Goal: Task Accomplishment & Management: Use online tool/utility

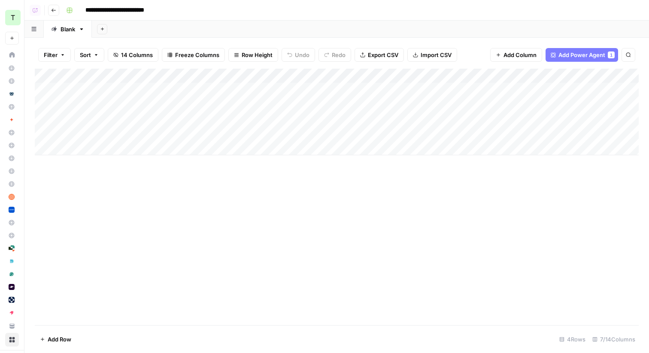
scroll to position [79, 0]
click at [443, 91] on div "Add Column" at bounding box center [337, 112] width 604 height 87
click at [438, 106] on div "Add Column" at bounding box center [337, 112] width 604 height 87
click at [54, 13] on button "Go back" at bounding box center [53, 10] width 11 height 11
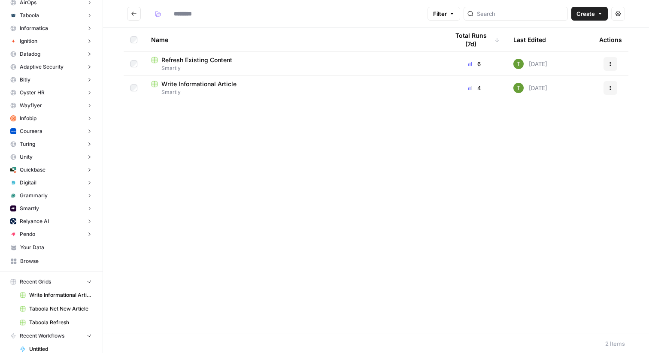
type input "*******"
click at [43, 248] on span "Your Data" at bounding box center [56, 248] width 72 height 8
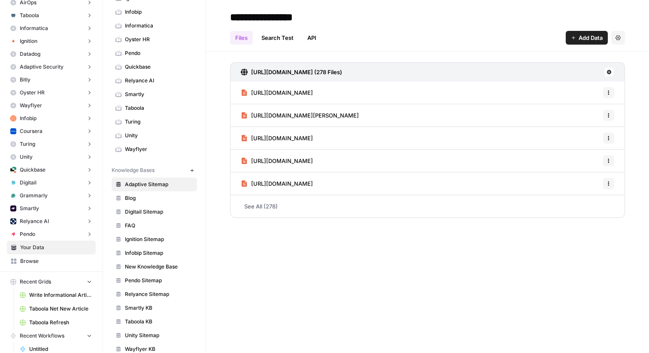
scroll to position [166, 0]
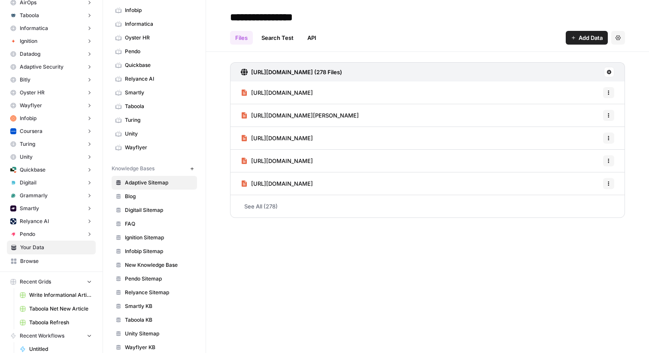
click at [142, 308] on span "Smartly KB" at bounding box center [159, 306] width 68 height 8
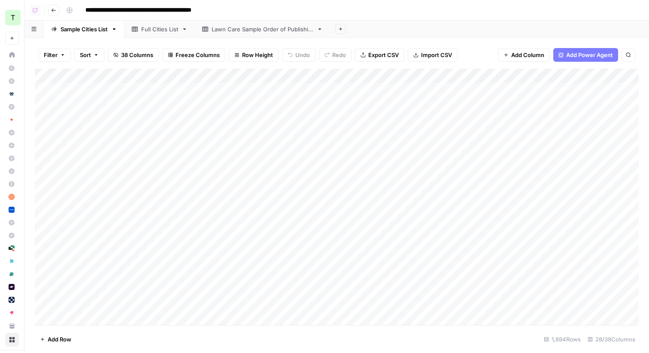
click at [58, 12] on button "Go back" at bounding box center [53, 10] width 11 height 11
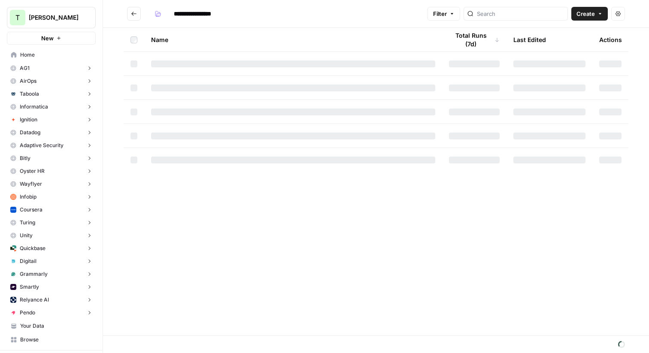
click at [34, 15] on span "[PERSON_NAME]" at bounding box center [55, 17] width 52 height 9
click at [135, 12] on icon "Go back" at bounding box center [134, 14] width 6 height 6
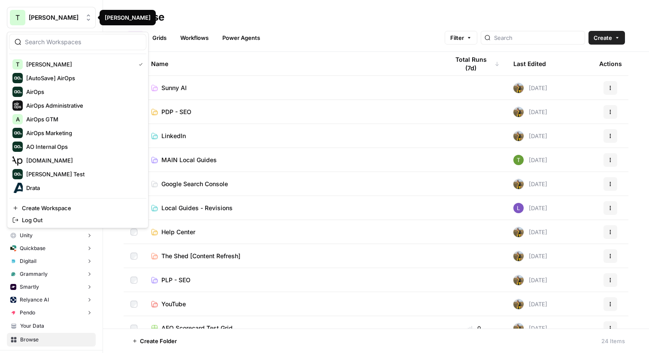
click at [34, 16] on span "[PERSON_NAME]" at bounding box center [55, 17] width 52 height 9
click at [30, 62] on span "[PERSON_NAME]" at bounding box center [79, 64] width 106 height 9
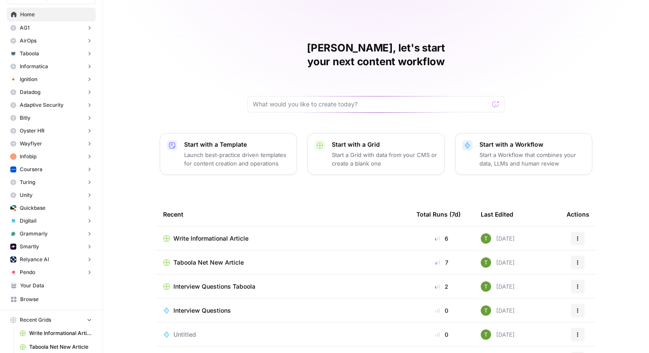
scroll to position [52, 0]
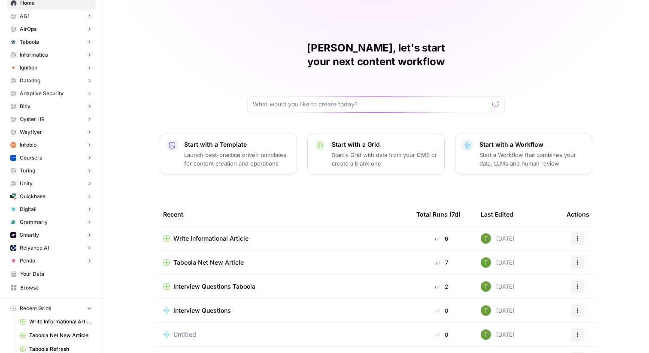
click at [34, 274] on span "Your Data" at bounding box center [56, 274] width 72 height 8
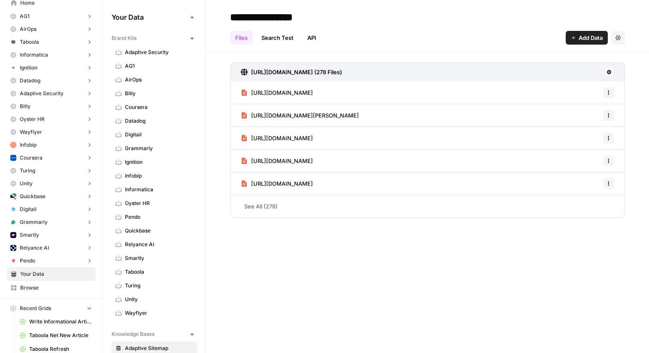
click at [30, 283] on link "Browse" at bounding box center [51, 288] width 89 height 14
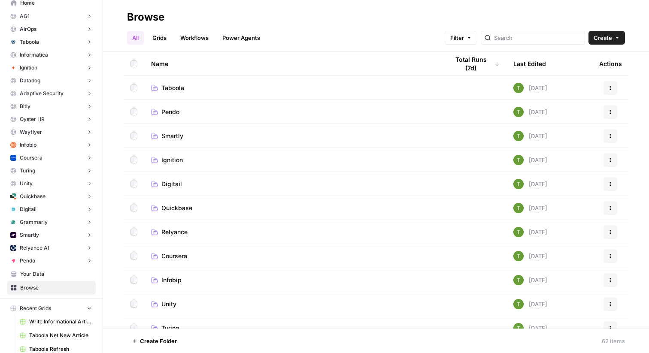
click at [170, 134] on span "Smartly" at bounding box center [172, 136] width 22 height 9
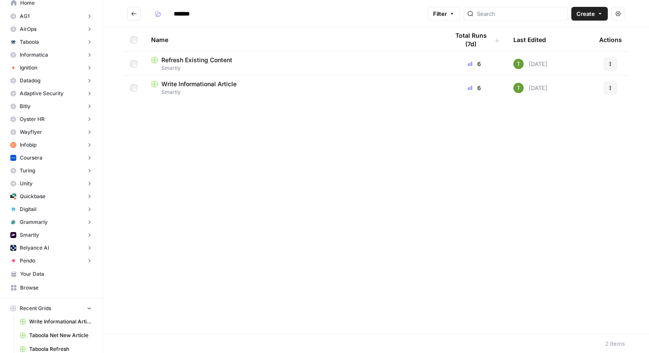
click at [203, 60] on span "Refresh Existing Content" at bounding box center [196, 60] width 71 height 9
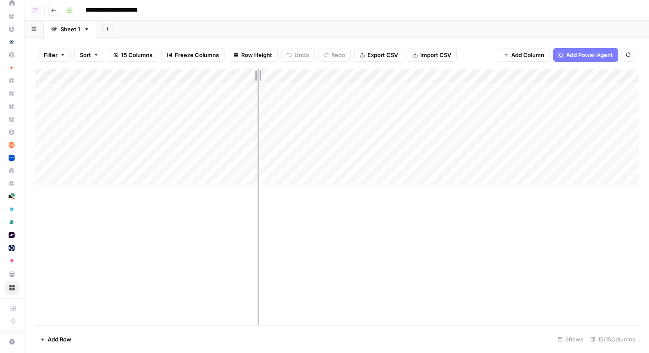
drag, startPoint x: 142, startPoint y: 75, endPoint x: 257, endPoint y: 83, distance: 116.1
click at [257, 83] on div "Add Column" at bounding box center [337, 127] width 604 height 116
click at [43, 90] on div "Add Column" at bounding box center [337, 127] width 604 height 116
click at [44, 106] on div "Add Column" at bounding box center [337, 127] width 604 height 116
click at [45, 121] on div "Add Column" at bounding box center [337, 127] width 604 height 116
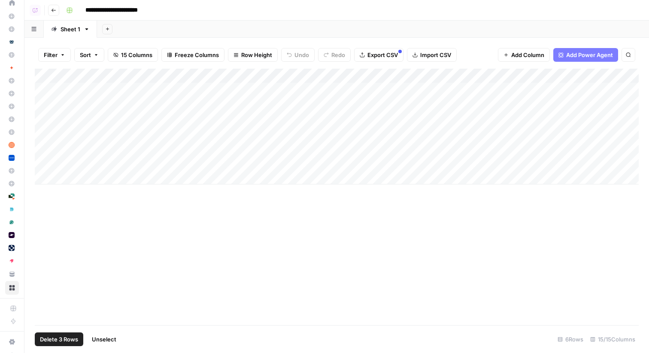
click at [60, 341] on span "Delete 3 Rows" at bounding box center [59, 339] width 38 height 9
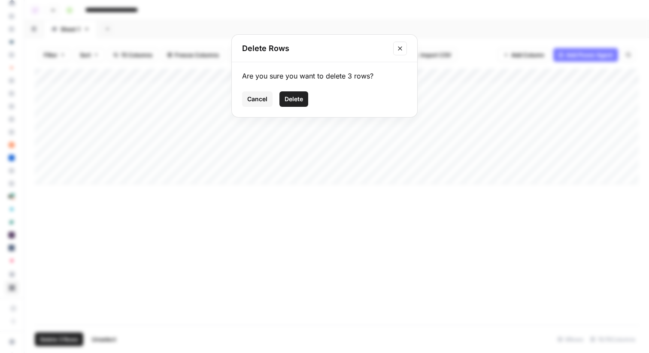
click at [294, 104] on button "Delete" at bounding box center [293, 98] width 29 height 15
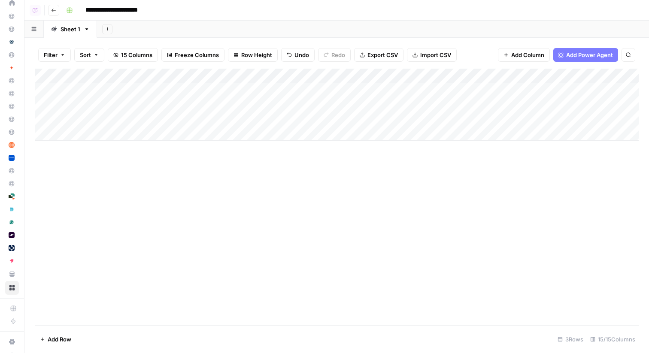
click at [79, 132] on div "Add Column" at bounding box center [337, 105] width 604 height 72
click at [99, 133] on input at bounding box center [136, 136] width 137 height 10
paste input "**********"
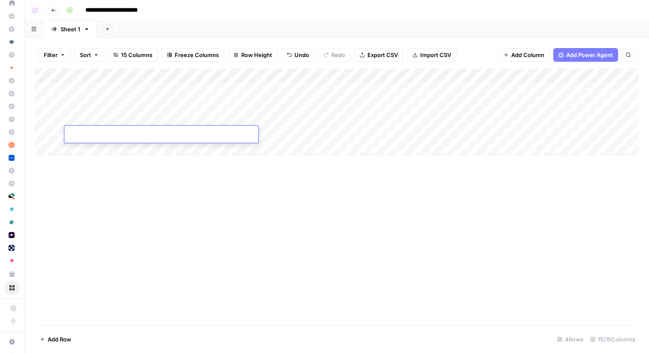
type input "**********"
click at [271, 130] on div "Add Column" at bounding box center [337, 112] width 604 height 87
click at [249, 105] on div "Add Column" at bounding box center [337, 112] width 604 height 87
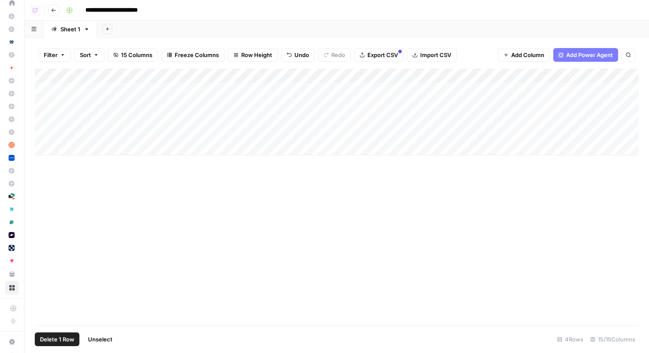
click at [44, 103] on div "Add Column" at bounding box center [337, 112] width 604 height 87
click at [58, 342] on span "Delete 1 Row" at bounding box center [57, 339] width 34 height 9
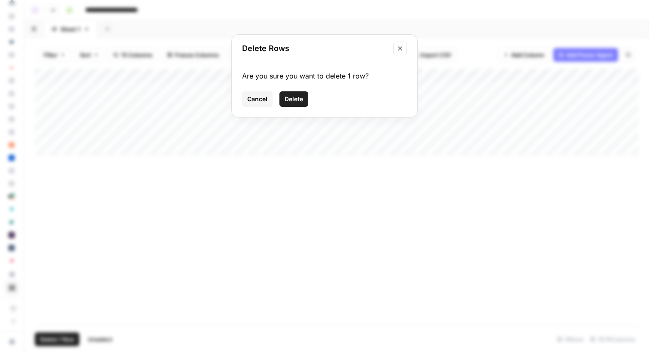
click at [292, 97] on span "Delete" at bounding box center [293, 99] width 18 height 9
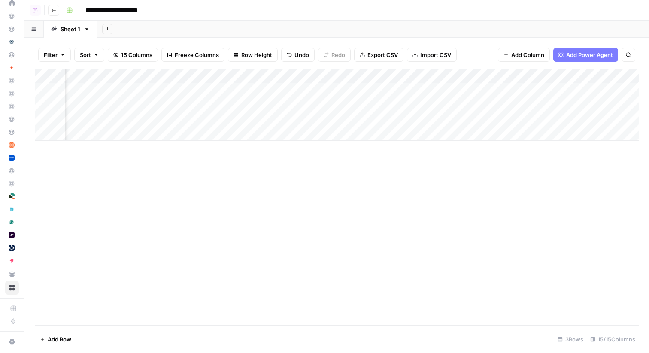
scroll to position [0, 336]
click at [335, 89] on div "Add Column" at bounding box center [337, 105] width 604 height 72
click at [335, 106] on div "Add Column" at bounding box center [337, 105] width 604 height 72
click at [501, 91] on div "Add Column" at bounding box center [337, 105] width 604 height 72
click at [495, 108] on div "Add Column" at bounding box center [337, 105] width 604 height 72
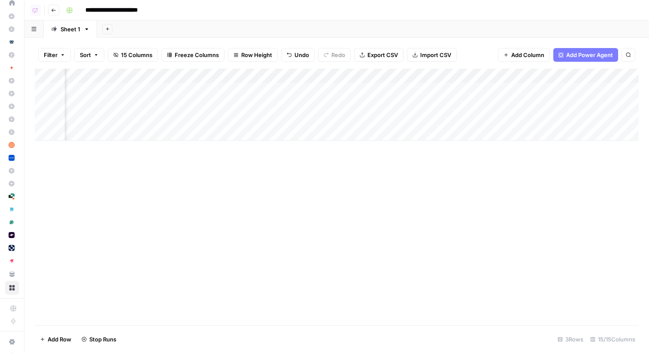
scroll to position [0, 693]
click at [370, 88] on div "Add Column" at bounding box center [337, 105] width 604 height 72
click at [364, 103] on div "Add Column" at bounding box center [337, 105] width 604 height 72
click at [53, 12] on icon "button" at bounding box center [53, 10] width 5 height 5
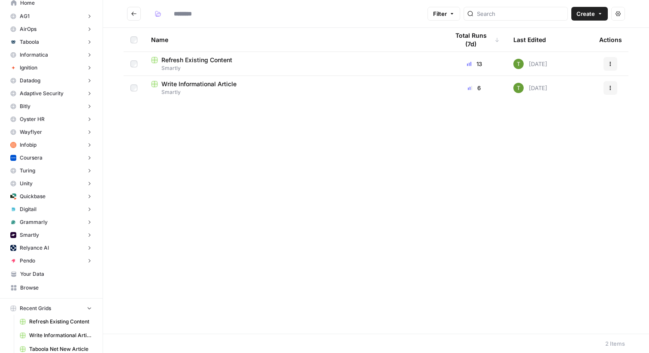
type input "*******"
click at [176, 87] on span "Write Informational Article" at bounding box center [198, 84] width 75 height 9
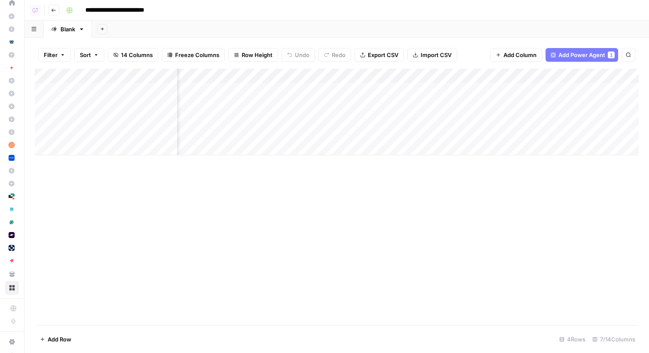
scroll to position [0, 190]
click at [496, 76] on div "Add Column" at bounding box center [337, 112] width 604 height 87
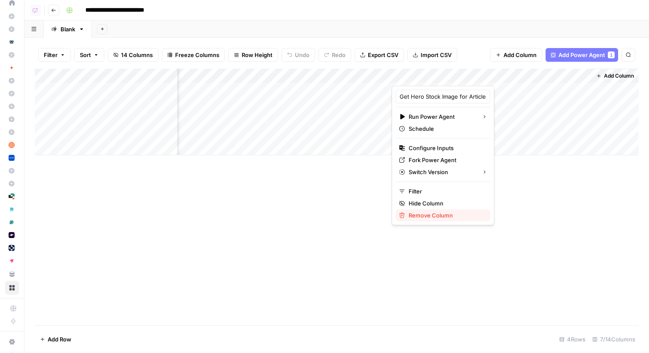
click at [421, 217] on span "Remove Column" at bounding box center [445, 215] width 75 height 9
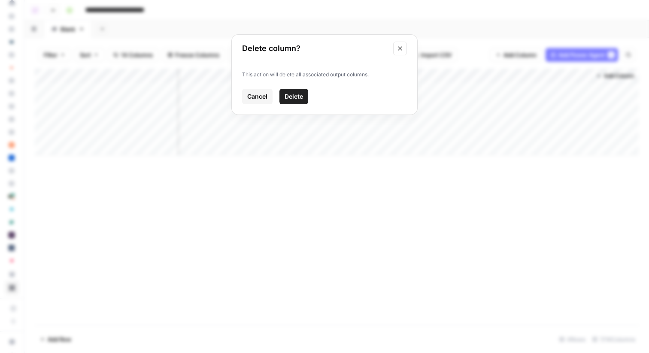
click at [287, 99] on span "Delete" at bounding box center [293, 96] width 18 height 9
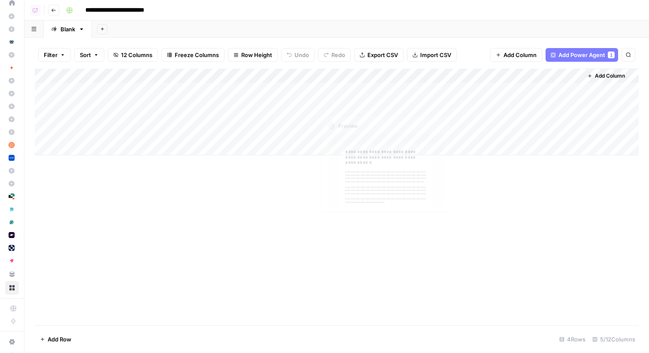
scroll to position [0, 0]
click at [601, 76] on span "Add Column" at bounding box center [610, 76] width 30 height 8
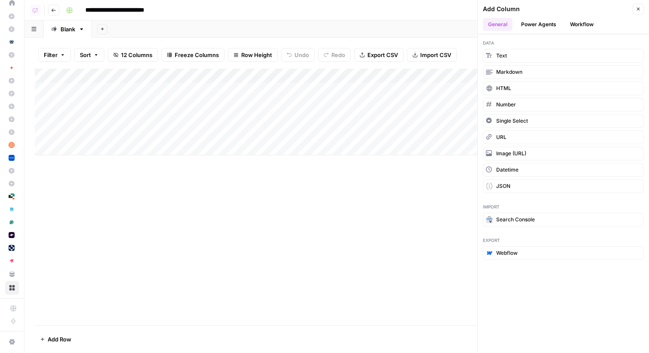
click at [414, 121] on div "Add Column" at bounding box center [337, 112] width 604 height 87
click at [443, 117] on div "Add Column" at bounding box center [337, 112] width 604 height 87
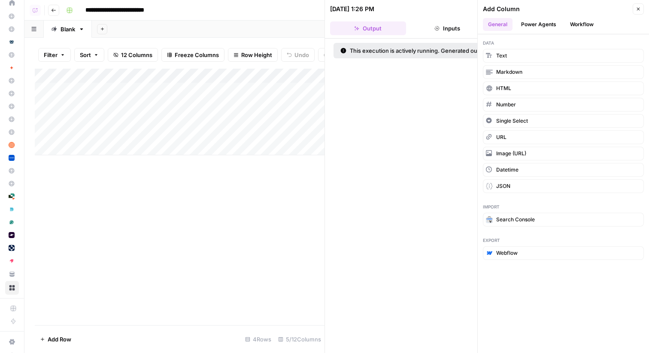
click at [638, 11] on icon "button" at bounding box center [637, 8] width 5 height 5
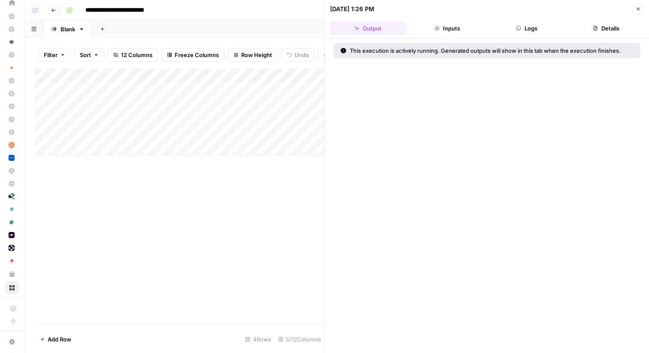
click at [638, 11] on icon "button" at bounding box center [637, 8] width 5 height 5
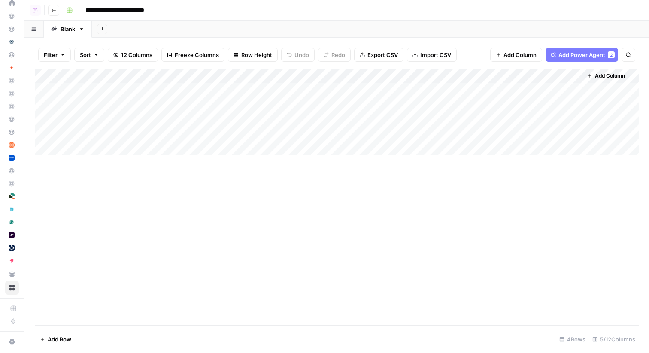
click at [597, 73] on span "Add Column" at bounding box center [610, 76] width 30 height 8
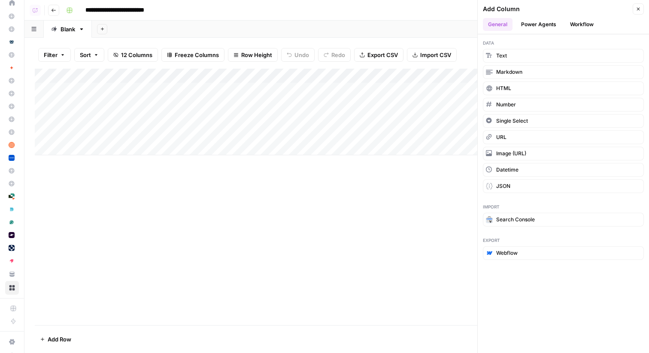
click at [540, 28] on button "Power Agents" at bounding box center [538, 24] width 45 height 13
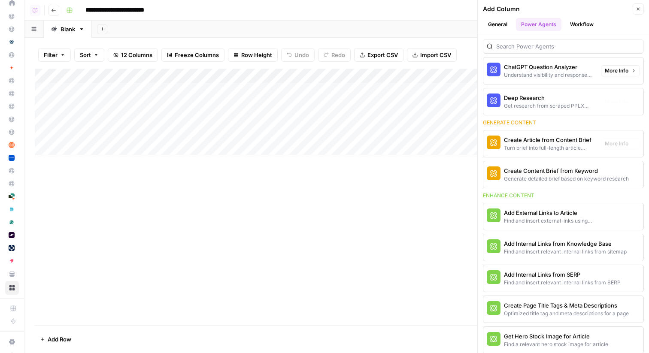
scroll to position [177, 0]
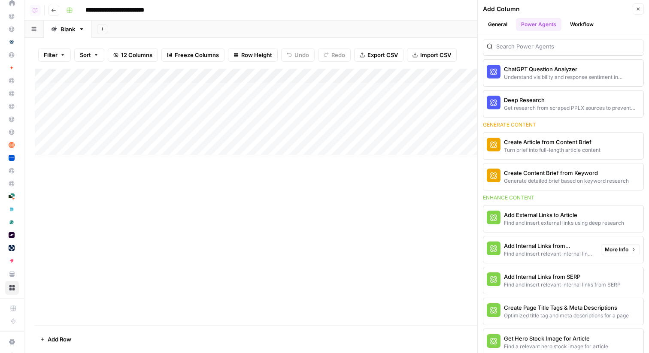
click at [540, 245] on div "Add Internal Links from Knowledge Base" at bounding box center [549, 246] width 90 height 9
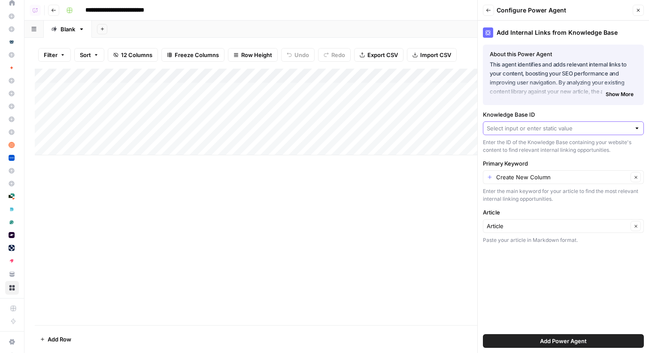
click at [554, 129] on input "Knowledge Base ID" at bounding box center [559, 128] width 144 height 9
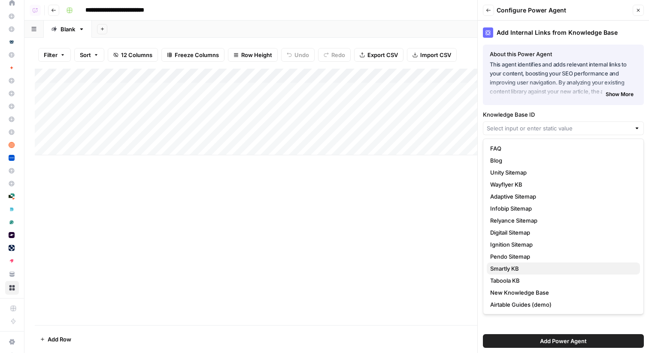
click at [517, 267] on span "Smartly KB" at bounding box center [561, 268] width 143 height 9
type input "Smartly KB"
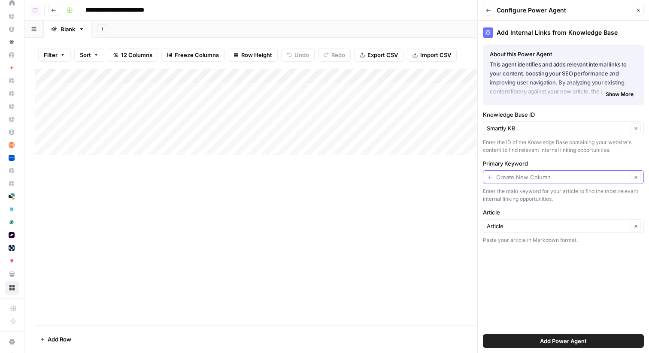
click at [533, 178] on input "Primary Keyword" at bounding box center [562, 177] width 132 height 9
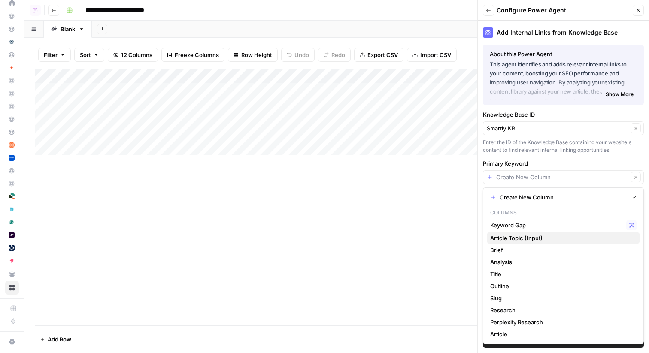
click at [509, 236] on span "Article Topic (Input)" at bounding box center [561, 238] width 143 height 9
type input "Article Topic (Input)"
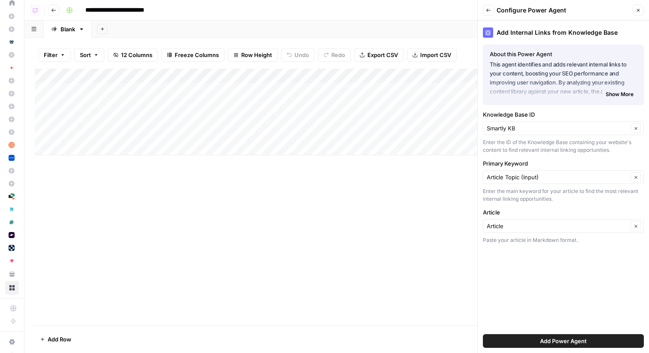
click at [543, 340] on span "Add Power Agent" at bounding box center [563, 341] width 47 height 9
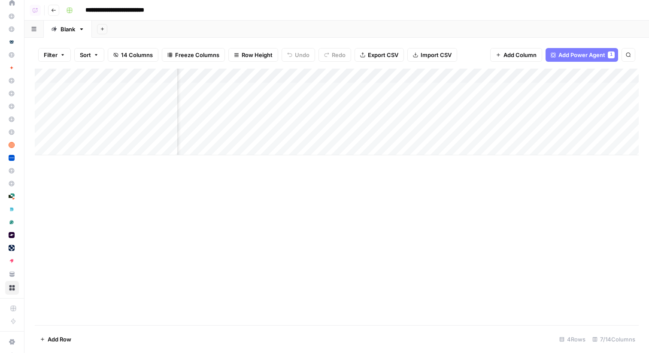
scroll to position [0, 157]
click at [500, 88] on div "Add Column" at bounding box center [337, 112] width 604 height 87
click at [490, 105] on div "Add Column" at bounding box center [337, 112] width 604 height 87
click at [51, 10] on icon "button" at bounding box center [53, 10] width 4 height 3
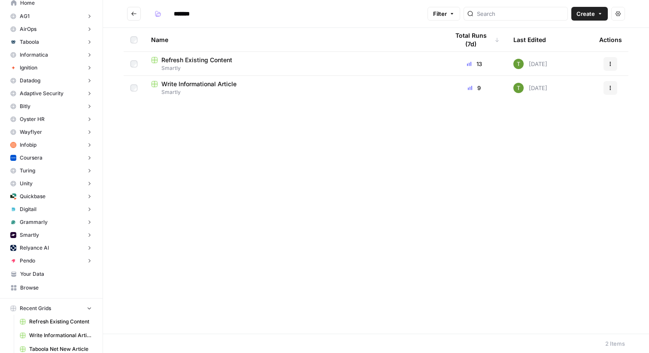
click at [206, 62] on span "Refresh Existing Content" at bounding box center [196, 60] width 71 height 9
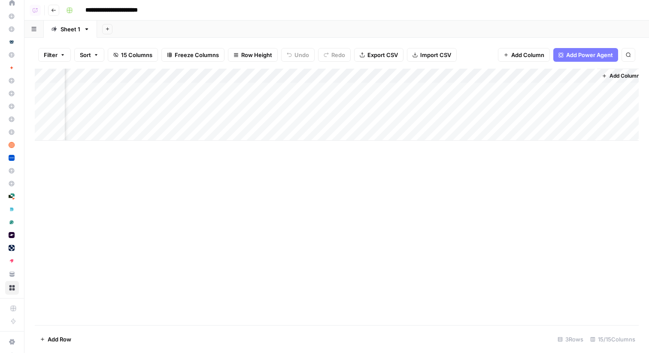
scroll to position [0, 748]
click at [50, 9] on button "Go back" at bounding box center [53, 10] width 11 height 11
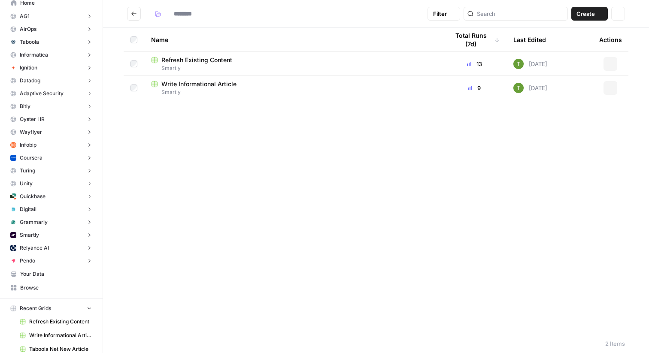
type input "*******"
click at [245, 84] on div "Write Informational Article" at bounding box center [293, 84] width 284 height 9
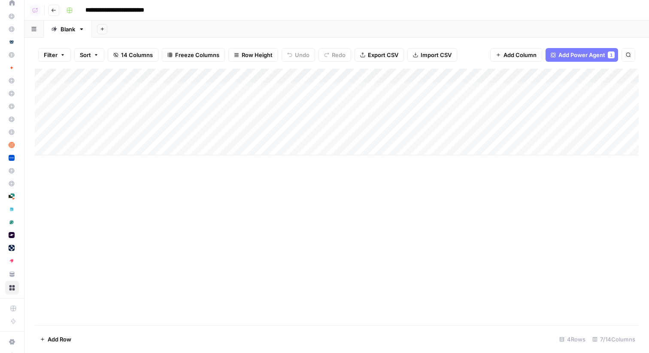
click at [54, 10] on icon "button" at bounding box center [53, 10] width 5 height 5
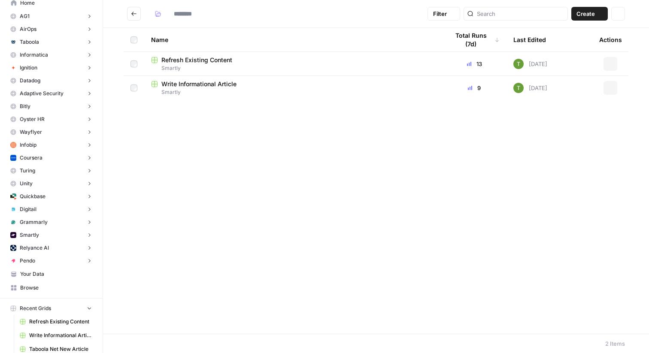
type input "*******"
click at [196, 63] on span "Refresh Existing Content" at bounding box center [196, 60] width 71 height 9
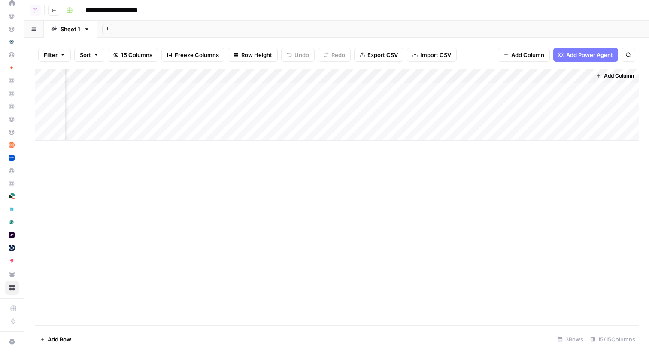
scroll to position [0, 512]
click at [277, 88] on div "Add Column" at bounding box center [337, 105] width 604 height 72
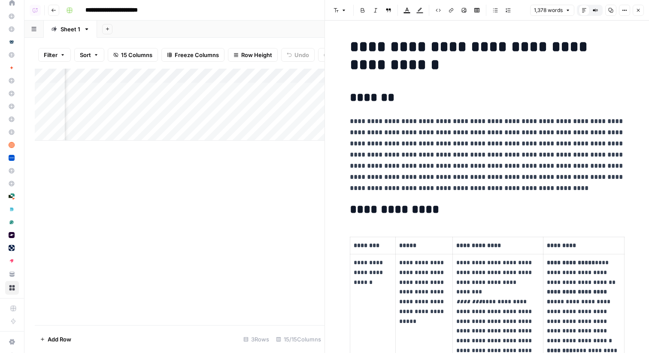
click at [637, 9] on icon "button" at bounding box center [638, 10] width 3 height 3
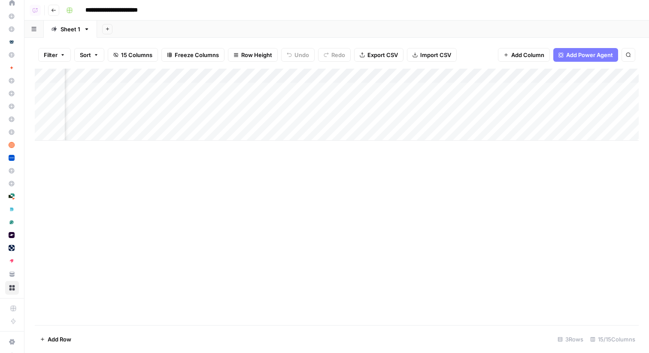
scroll to position [0, 204]
click at [586, 104] on div "Add Column" at bounding box center [337, 105] width 604 height 72
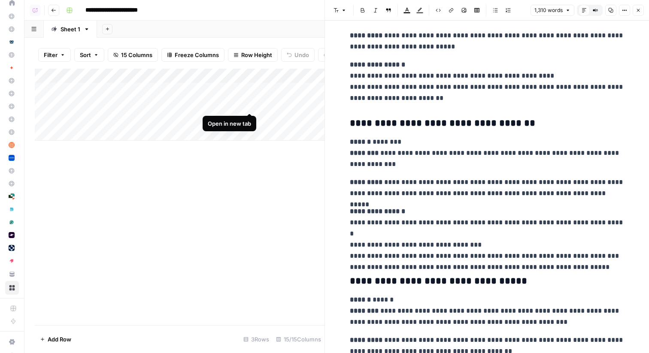
click at [249, 106] on div "Add Column" at bounding box center [180, 105] width 290 height 72
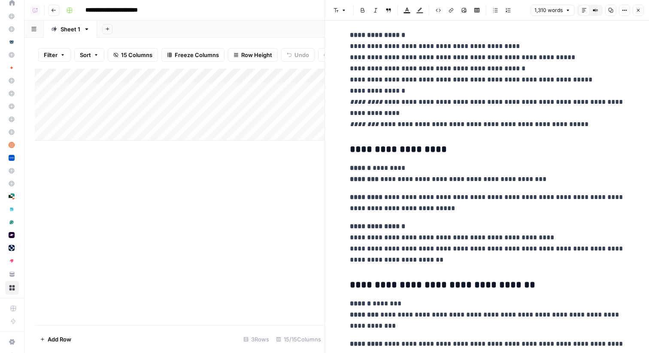
scroll to position [1466, 0]
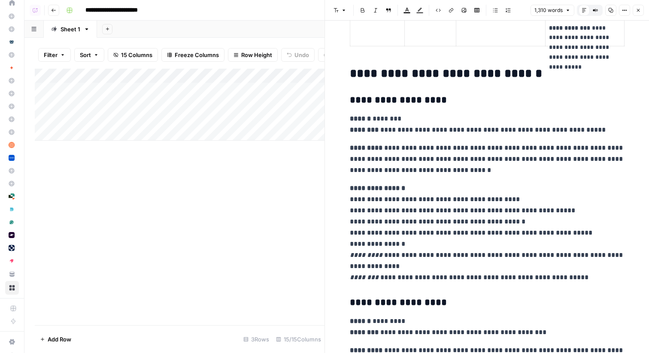
click at [272, 29] on div "Add Sheet" at bounding box center [373, 29] width 552 height 17
click at [638, 13] on button "Close" at bounding box center [637, 10] width 11 height 11
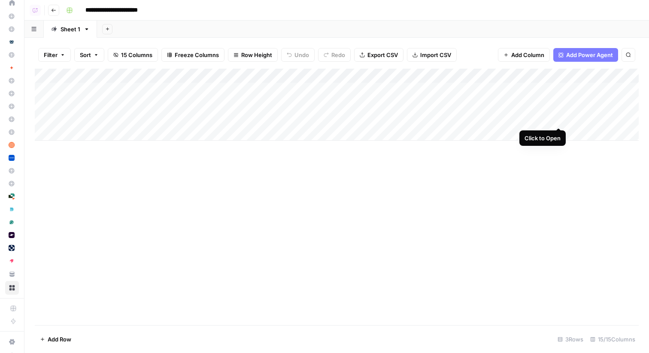
click at [557, 119] on div "Add Column" at bounding box center [337, 105] width 604 height 72
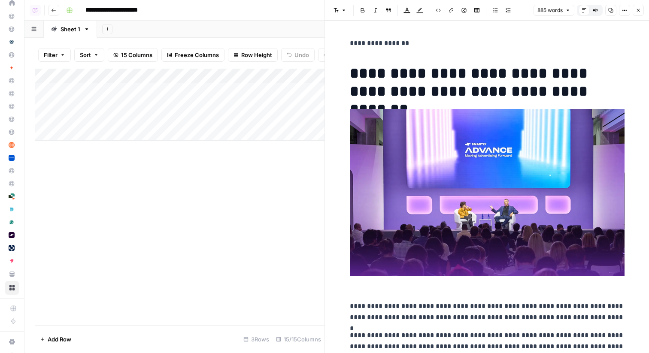
click at [638, 8] on icon "button" at bounding box center [637, 10] width 5 height 5
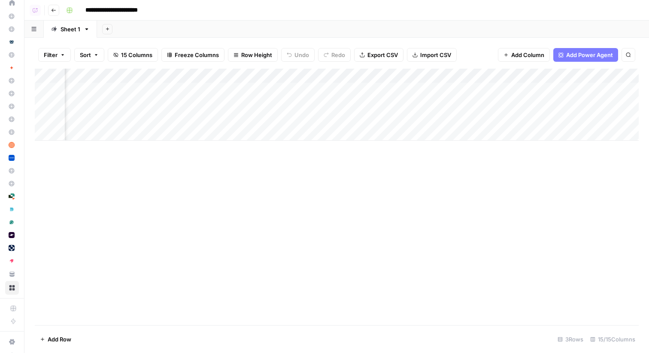
scroll to position [0, 277]
click at [401, 124] on div "Add Column" at bounding box center [337, 105] width 604 height 72
click at [51, 11] on icon "button" at bounding box center [53, 10] width 5 height 5
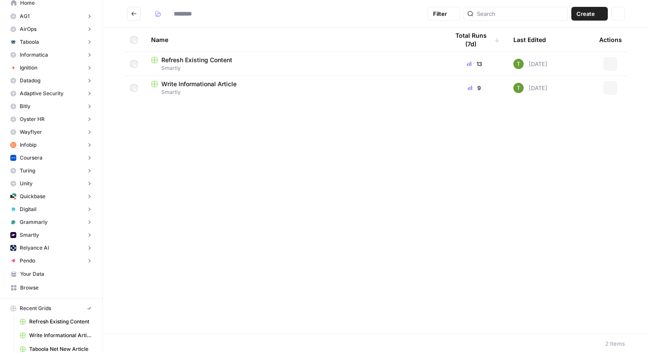
type input "*******"
click at [194, 85] on span "Write Informational Article" at bounding box center [198, 84] width 75 height 9
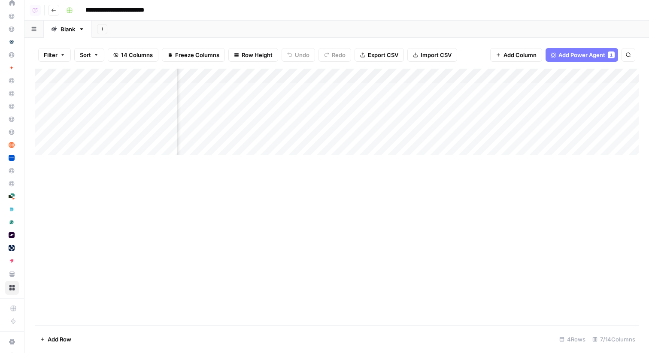
scroll to position [0, 217]
click at [435, 120] on div "Add Column" at bounding box center [337, 112] width 604 height 87
drag, startPoint x: 177, startPoint y: 72, endPoint x: 254, endPoint y: 73, distance: 77.7
click at [254, 73] on div "Add Column" at bounding box center [337, 112] width 604 height 87
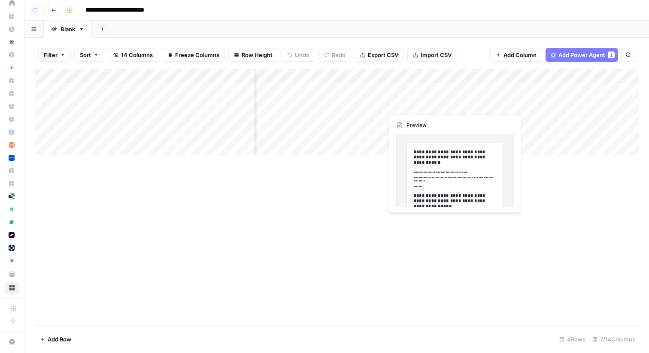
scroll to position [0, 294]
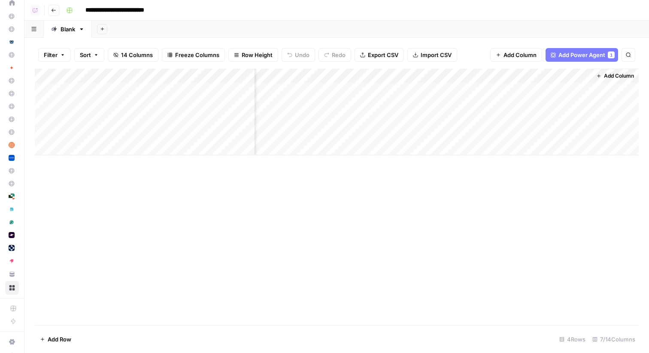
click at [54, 10] on icon "button" at bounding box center [53, 10] width 4 height 3
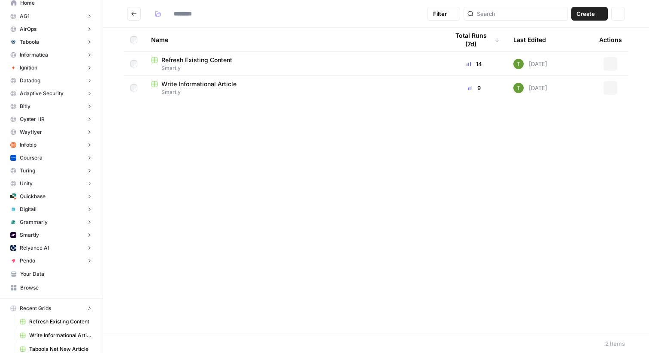
type input "*******"
click at [132, 12] on icon "Go back" at bounding box center [134, 14] width 6 height 6
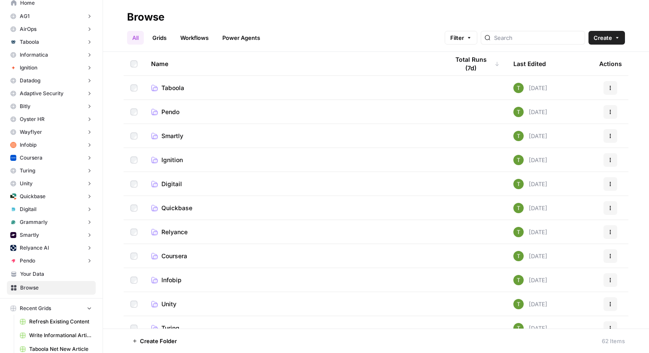
click at [194, 38] on link "Workflows" at bounding box center [194, 38] width 39 height 14
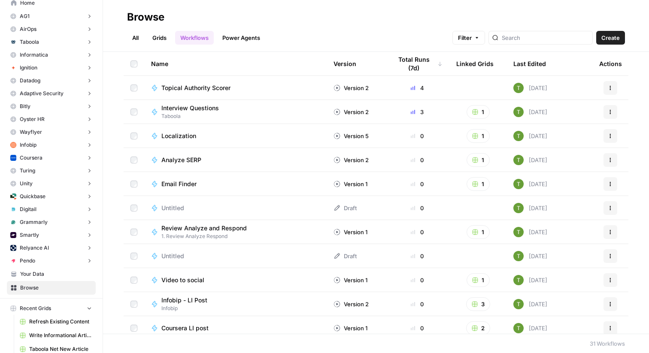
click at [615, 38] on span "Create" at bounding box center [610, 37] width 18 height 9
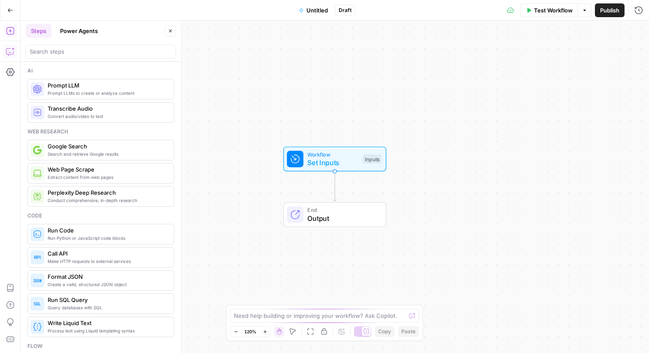
click at [10, 54] on icon "button" at bounding box center [10, 51] width 9 height 9
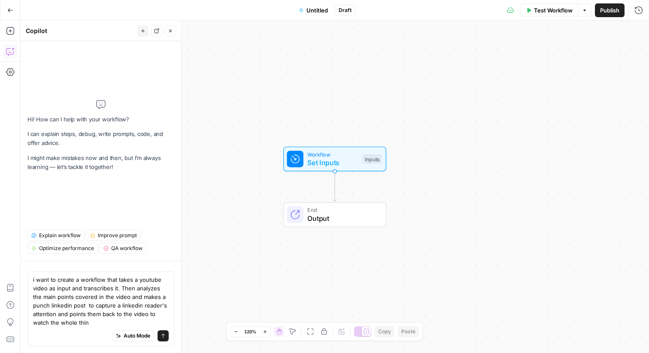
type textarea "i want to create a workflow that takes a youtube video as input and transcribes…"
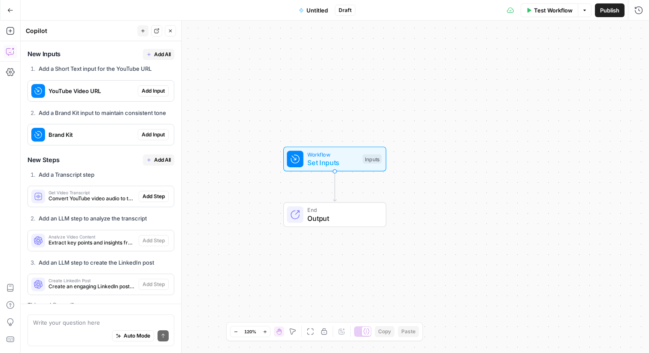
scroll to position [179, 0]
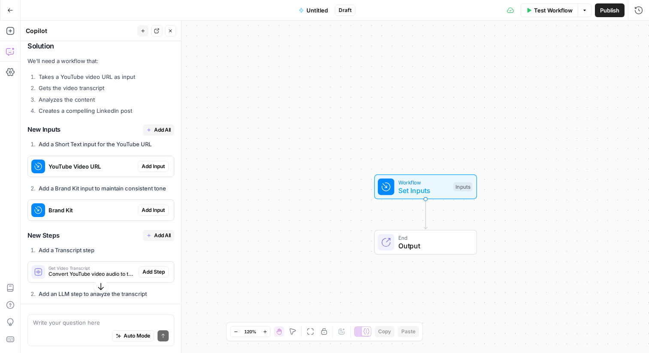
click at [158, 130] on span "Add All" at bounding box center [162, 130] width 17 height 8
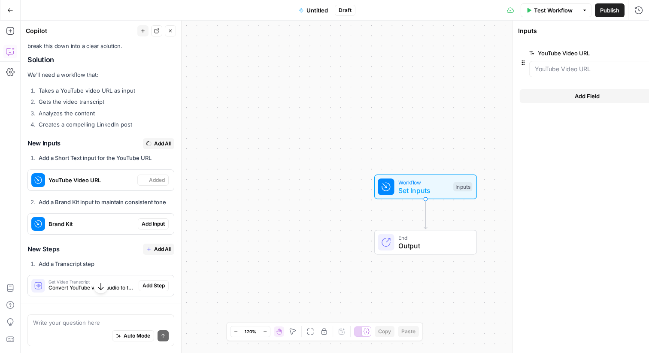
scroll to position [193, 0]
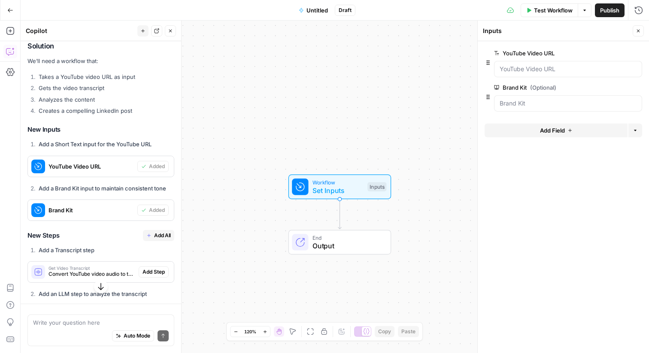
click at [157, 235] on span "Add All" at bounding box center [162, 236] width 17 height 8
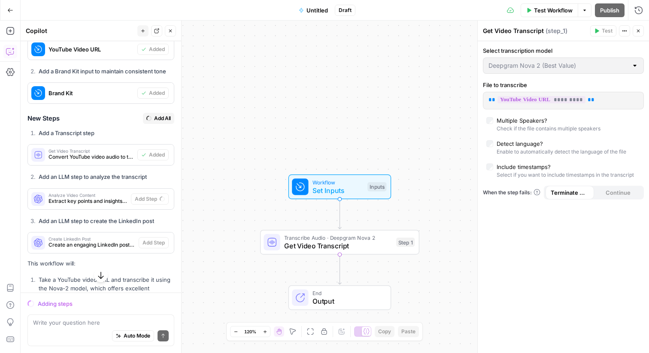
scroll to position [297, 0]
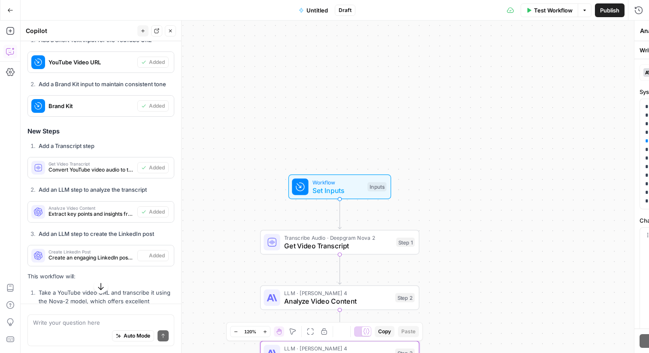
type textarea "Create LinkedIn Post"
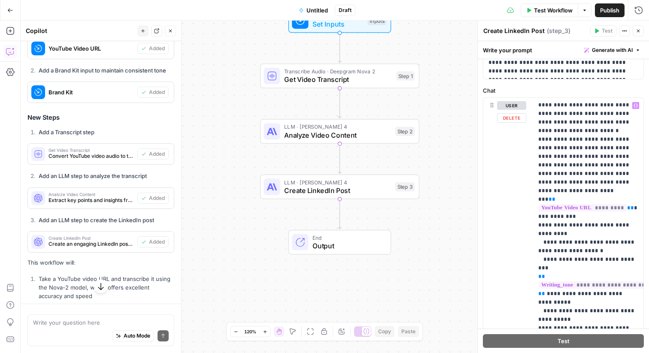
scroll to position [198, 0]
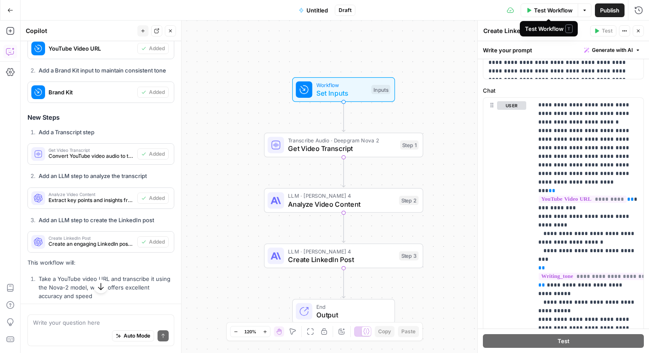
click at [547, 12] on span "Test Workflow" at bounding box center [553, 10] width 39 height 9
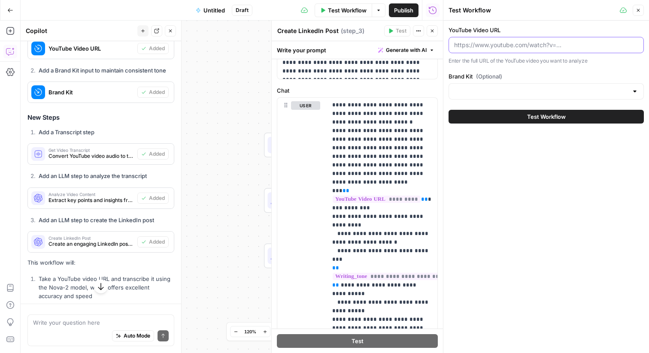
click at [512, 45] on input "YouTube Video URL" at bounding box center [546, 45] width 184 height 9
paste input "https://www.youtube.com/watch?v=g3Pk-993tCI"
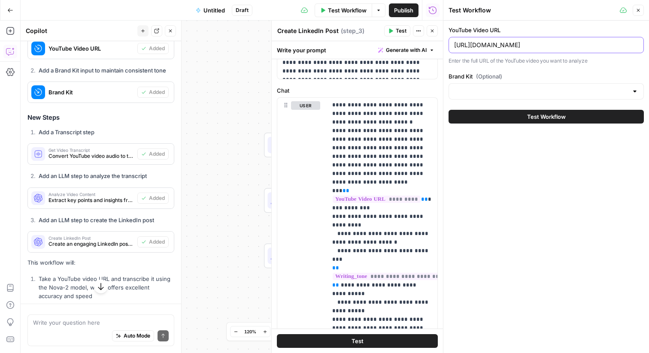
type input "https://www.youtube.com/watch?v=g3Pk-993tCI"
click at [623, 88] on input "Brand Kit (Optional)" at bounding box center [541, 91] width 174 height 9
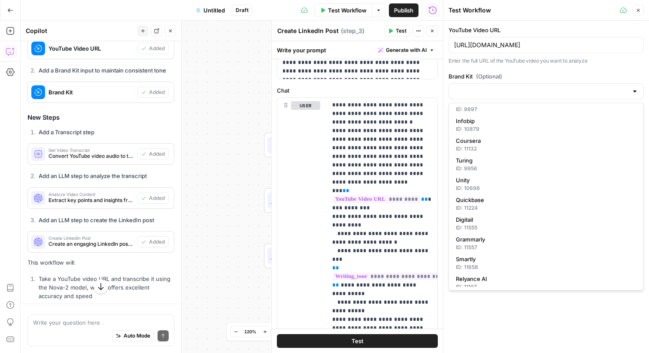
scroll to position [200, 0]
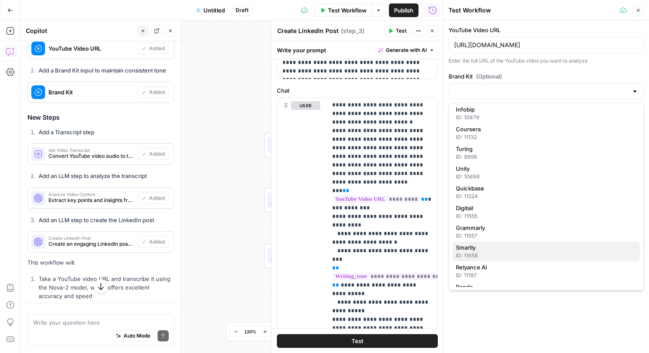
click at [507, 251] on span "Smartly" at bounding box center [544, 248] width 177 height 9
type input "Smartly"
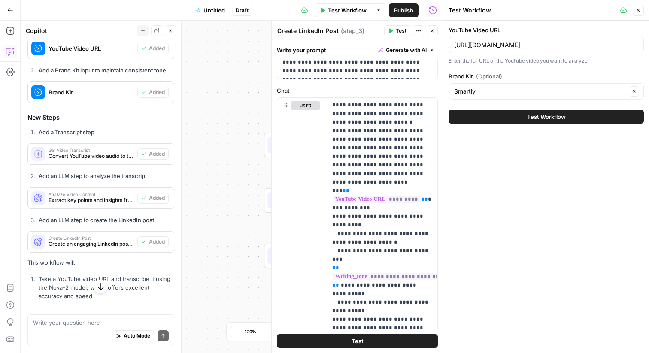
click at [416, 31] on icon "button" at bounding box center [418, 30] width 5 height 5
click at [556, 118] on span "Test Workflow" at bounding box center [546, 116] width 39 height 9
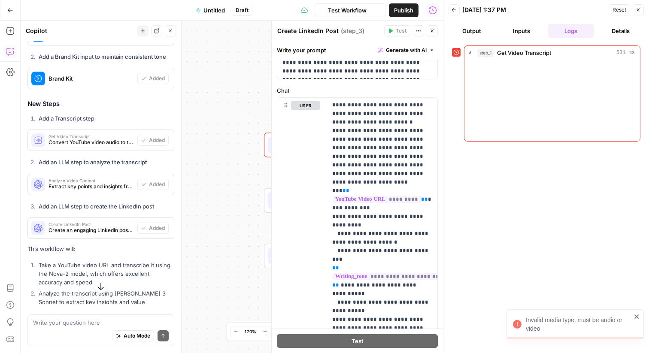
scroll to position [311, 0]
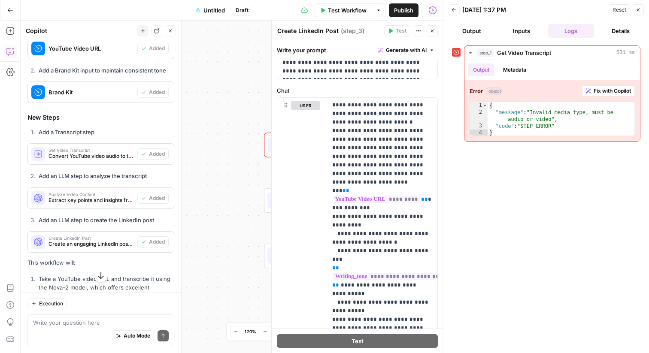
click at [617, 9] on span "Reset" at bounding box center [619, 10] width 14 height 8
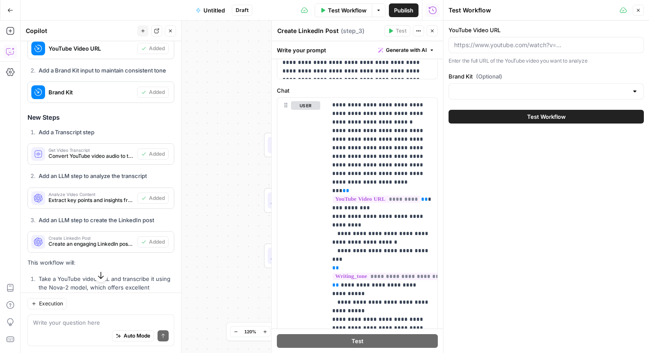
click at [503, 49] on div at bounding box center [545, 45] width 195 height 16
paste input "https://youtu.be/g3Pk-993tCI"
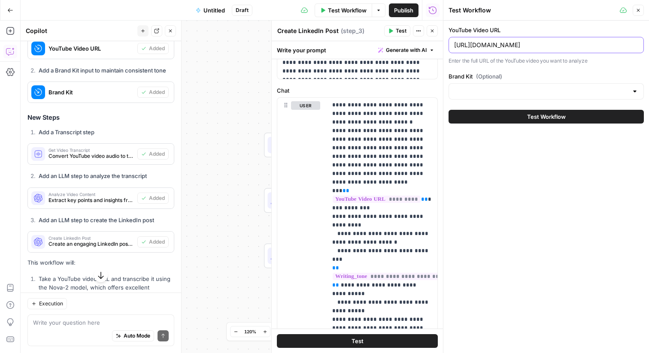
type input "https://youtu.be/g3Pk-993tCI"
click at [497, 90] on input "Brand Kit (Optional)" at bounding box center [541, 91] width 174 height 9
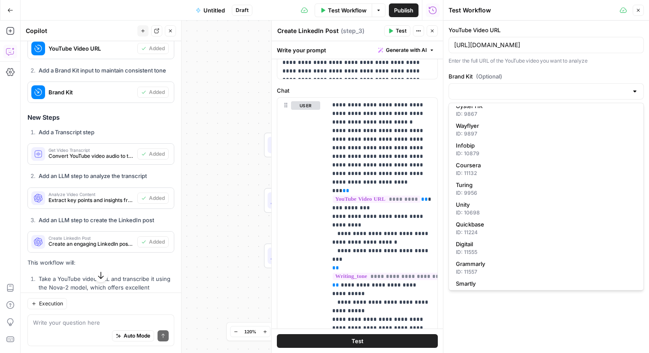
scroll to position [215, 0]
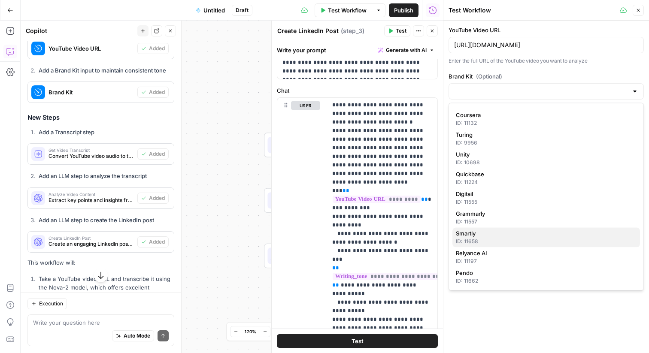
click at [483, 236] on span "Smartly" at bounding box center [544, 234] width 177 height 9
type input "Smartly"
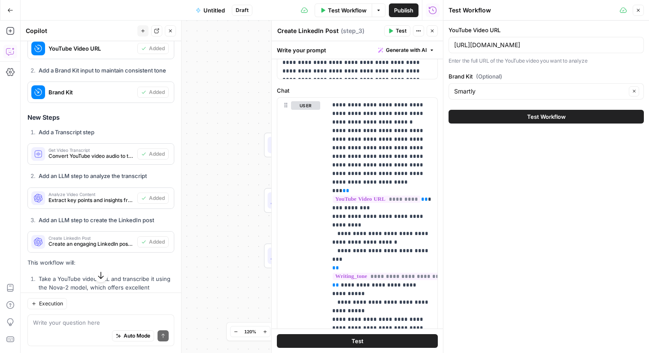
click at [502, 116] on button "Test Workflow" at bounding box center [545, 117] width 195 height 14
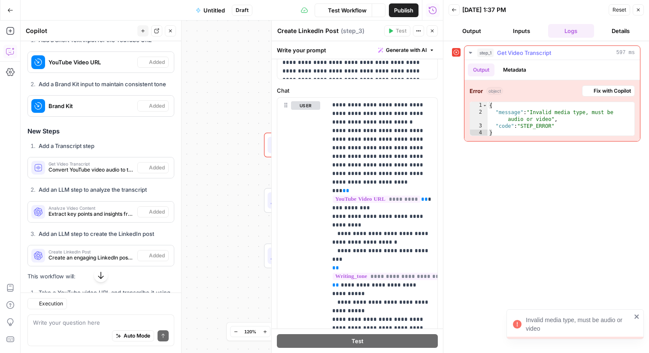
scroll to position [311, 0]
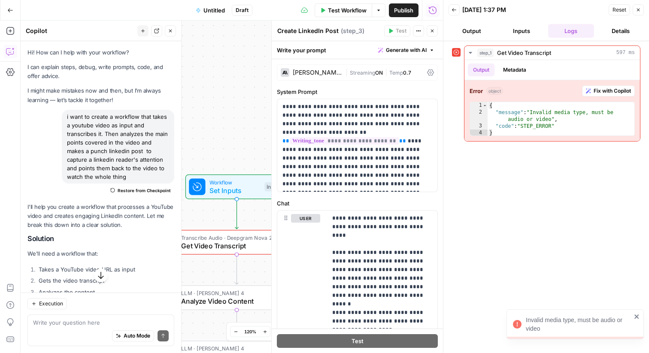
scroll to position [198, 0]
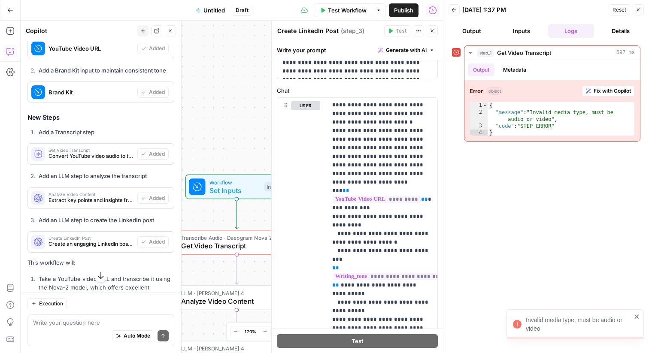
click at [168, 32] on icon "button" at bounding box center [170, 30] width 5 height 5
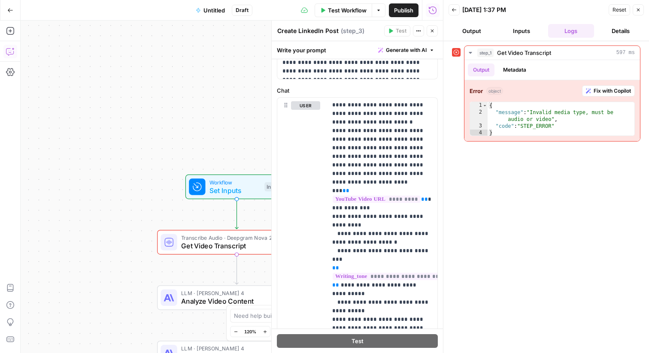
click at [11, 53] on icon "button" at bounding box center [10, 51] width 9 height 9
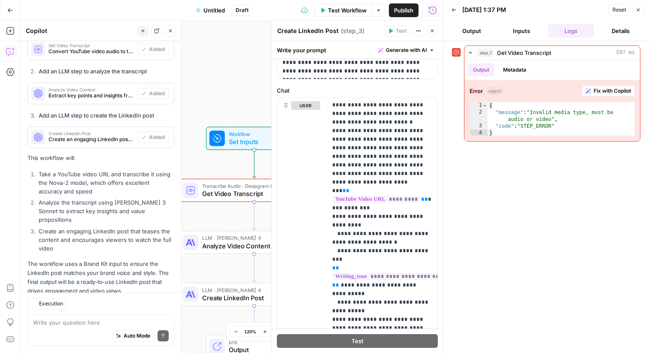
scroll to position [454, 0]
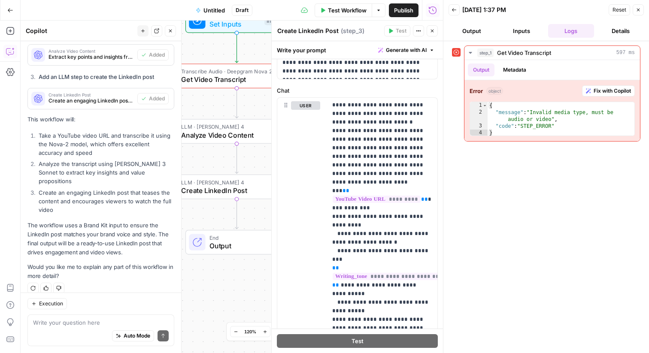
click at [57, 326] on textarea at bounding box center [101, 322] width 136 height 9
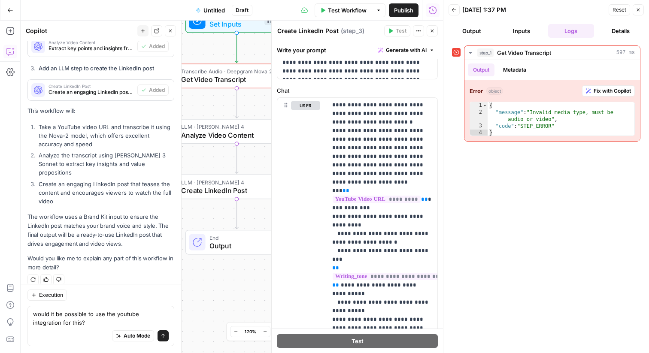
type textarea "would it be possible to use the youtube integration for this?"
click at [163, 336] on icon "submit" at bounding box center [162, 335] width 5 height 5
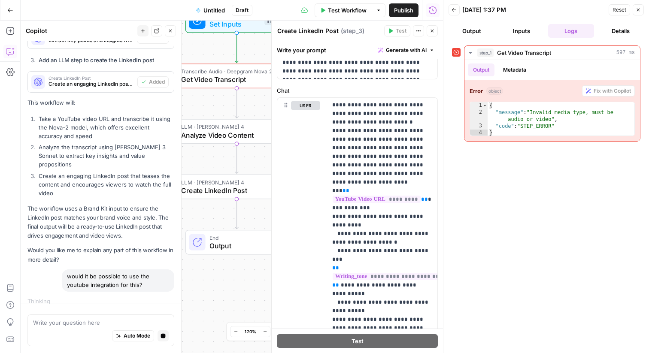
click at [639, 11] on icon "button" at bounding box center [637, 9] width 5 height 5
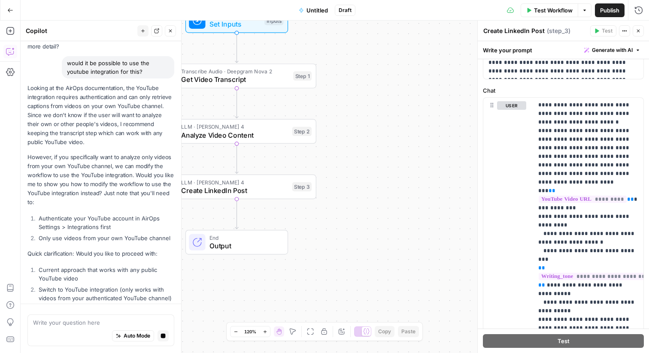
scroll to position [708, 0]
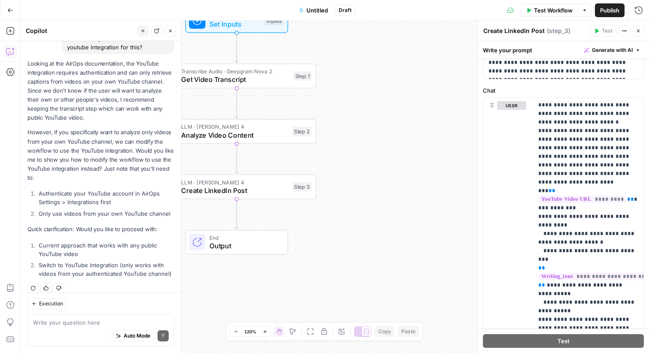
click at [172, 30] on icon "button" at bounding box center [170, 30] width 5 height 5
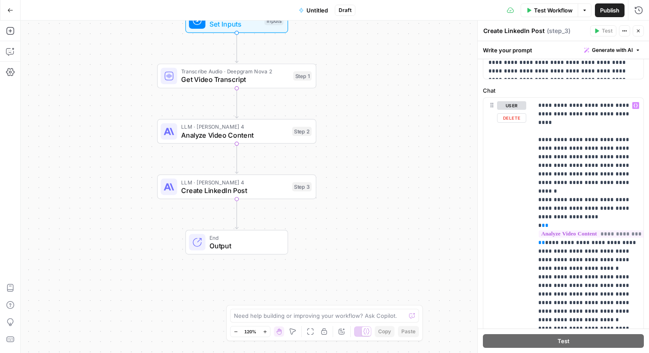
scroll to position [0, 0]
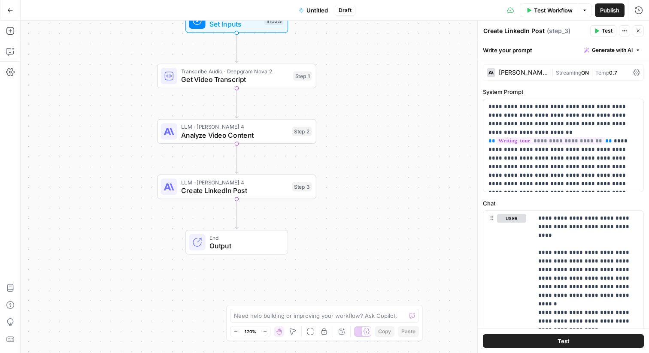
click at [8, 12] on icon "button" at bounding box center [10, 10] width 6 height 6
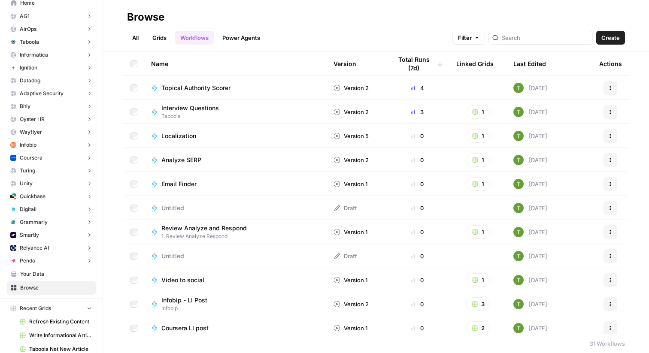
click at [139, 37] on link "All" at bounding box center [135, 38] width 17 height 14
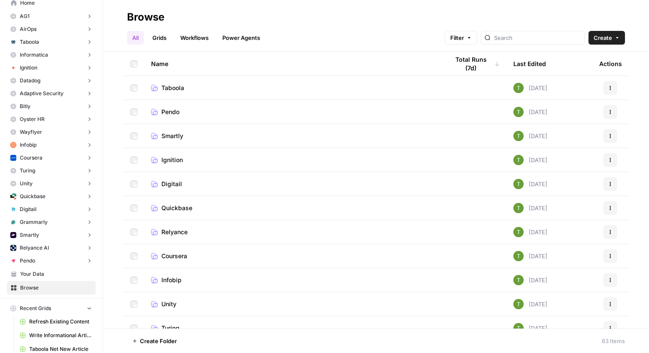
click at [172, 133] on span "Smartly" at bounding box center [172, 136] width 22 height 9
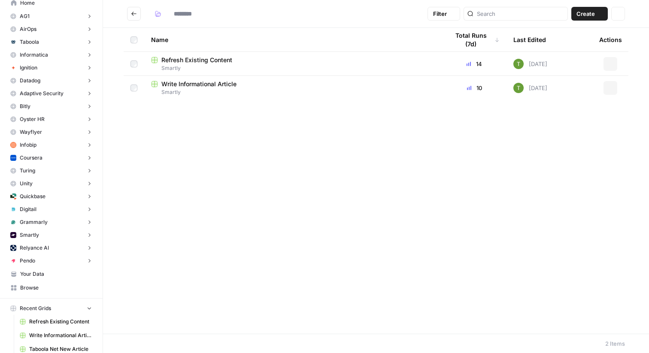
type input "*******"
click at [206, 60] on span "Refresh Existing Content" at bounding box center [196, 60] width 71 height 9
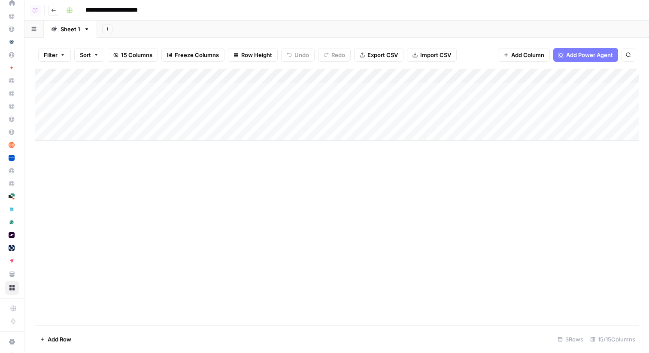
click at [53, 9] on icon "button" at bounding box center [53, 10] width 5 height 5
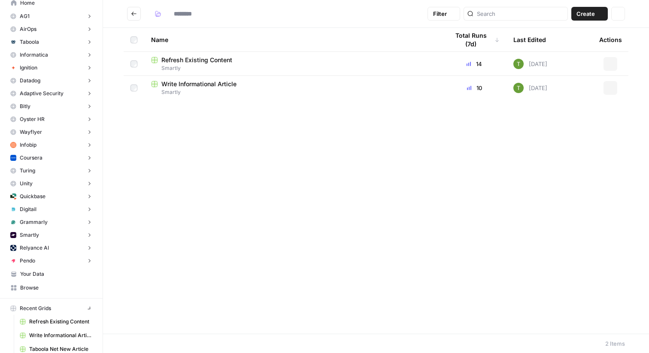
type input "*******"
click at [272, 85] on div "Write Informational Article" at bounding box center [293, 84] width 284 height 9
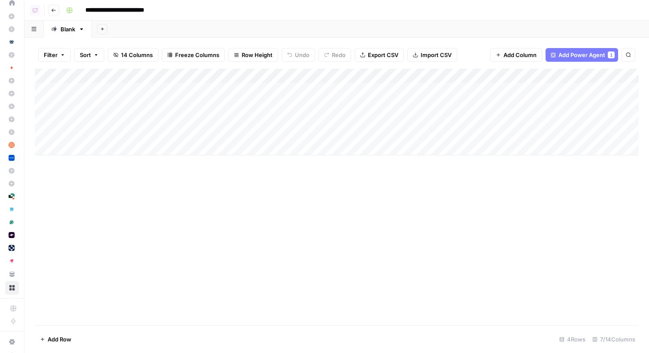
click at [53, 8] on icon "button" at bounding box center [53, 10] width 5 height 5
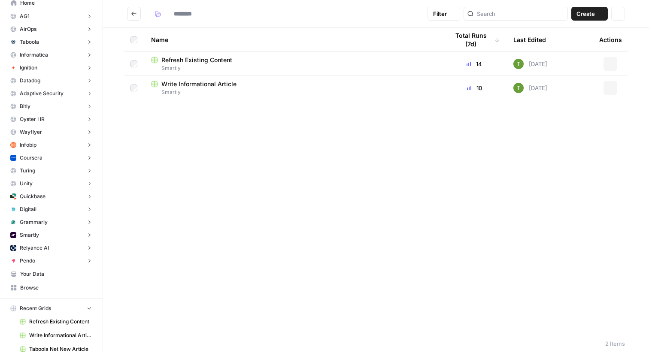
type input "*******"
click at [194, 64] on span "Smartly" at bounding box center [293, 68] width 284 height 8
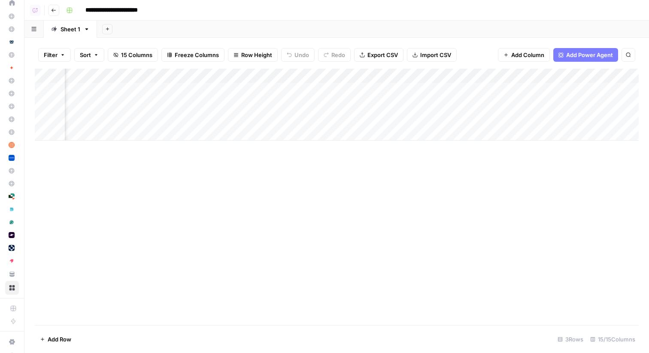
scroll to position [0, 748]
click at [339, 89] on div "Add Column" at bounding box center [337, 105] width 604 height 72
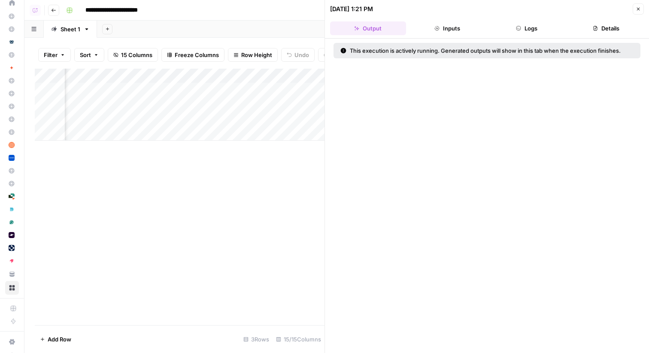
click at [513, 25] on button "Logs" at bounding box center [527, 28] width 76 height 14
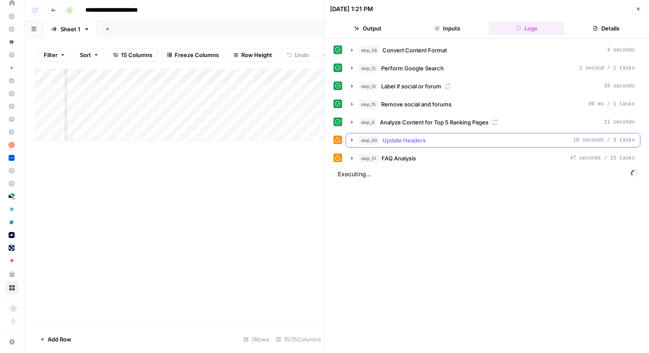
click at [352, 142] on icon "button" at bounding box center [351, 140] width 7 height 7
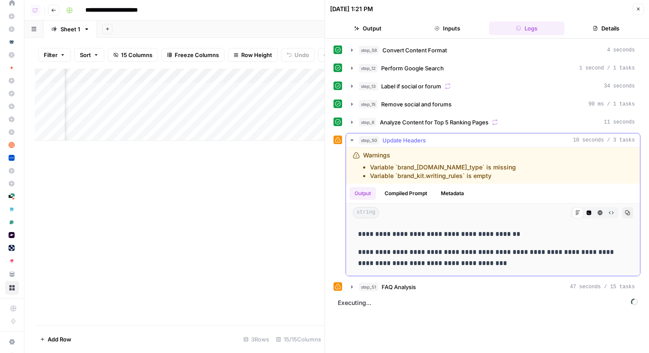
click at [352, 142] on icon "button" at bounding box center [351, 140] width 7 height 7
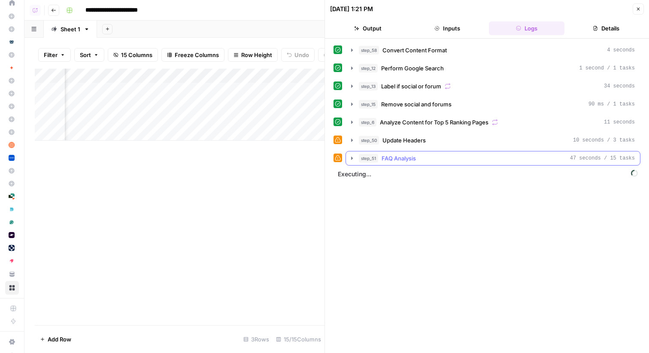
click at [352, 158] on icon "button" at bounding box center [352, 158] width 2 height 3
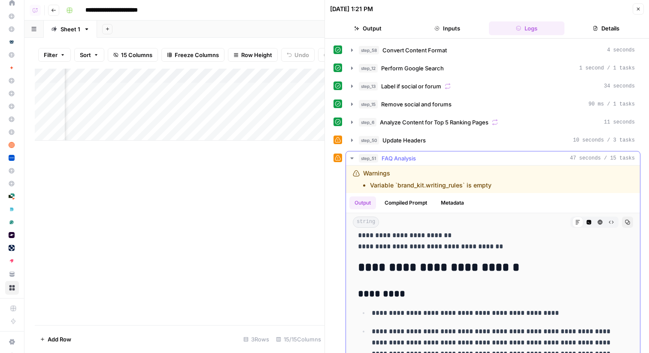
scroll to position [0, 0]
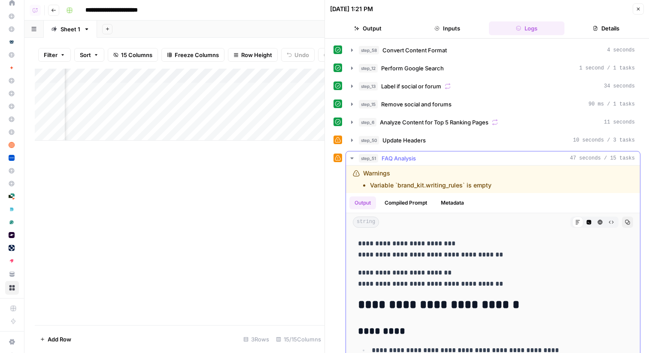
click at [352, 157] on icon "button" at bounding box center [351, 158] width 7 height 7
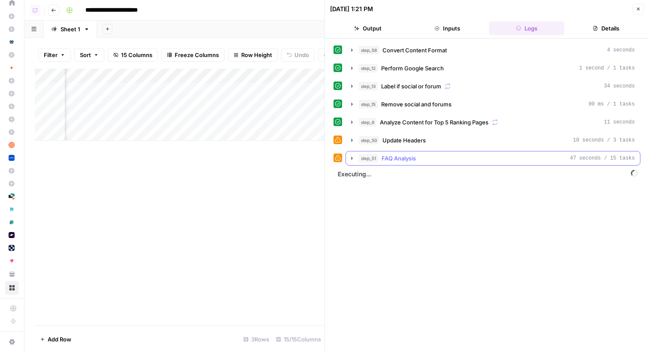
click at [352, 160] on icon "button" at bounding box center [351, 158] width 7 height 7
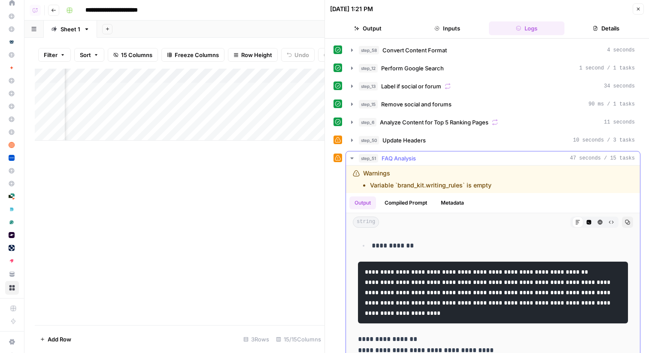
scroll to position [75, 0]
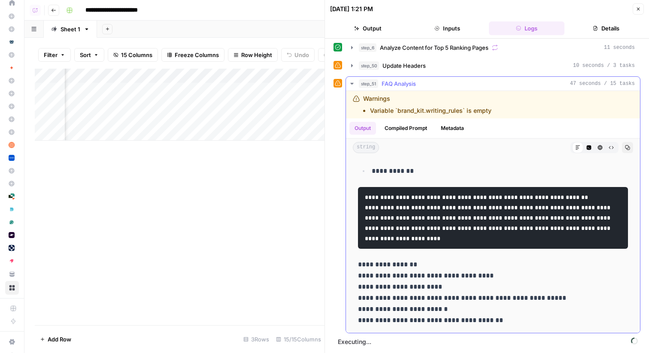
click at [351, 84] on icon "button" at bounding box center [351, 84] width 3 height 2
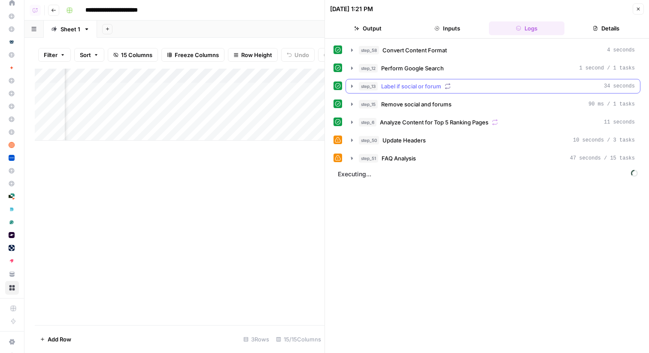
scroll to position [0, 0]
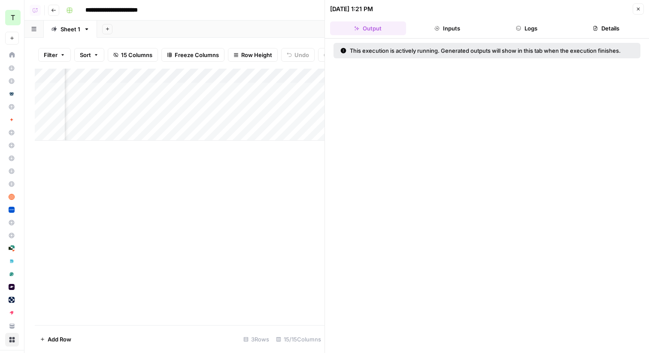
click at [640, 8] on icon "button" at bounding box center [637, 8] width 5 height 5
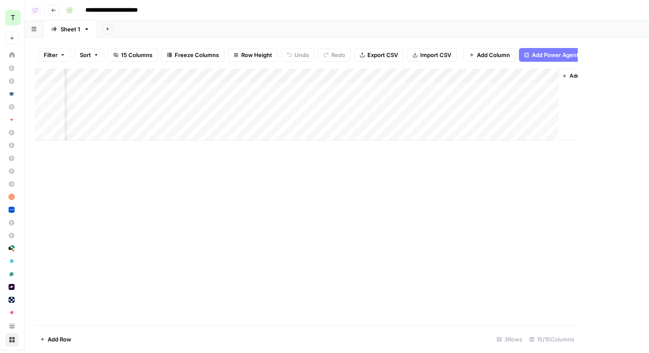
scroll to position [0, 738]
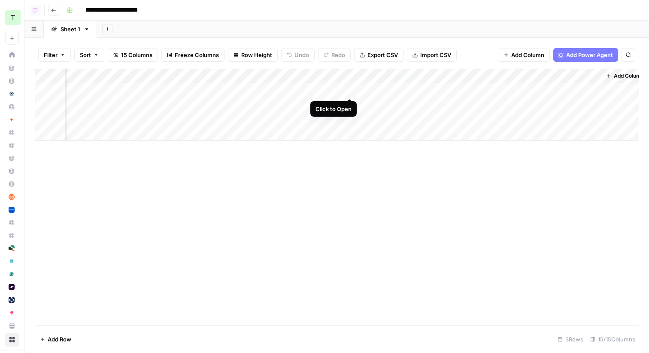
click at [349, 91] on div "Add Column" at bounding box center [337, 105] width 604 height 72
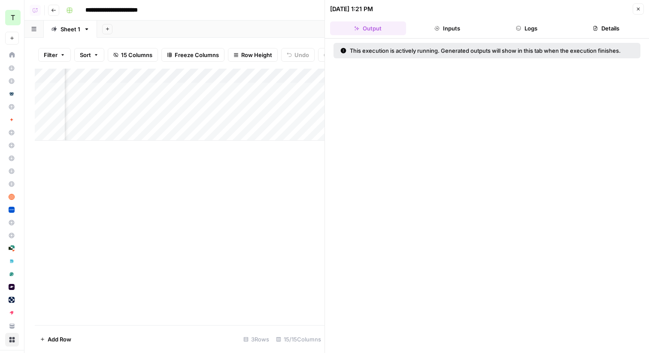
click at [521, 22] on button "Logs" at bounding box center [527, 28] width 76 height 14
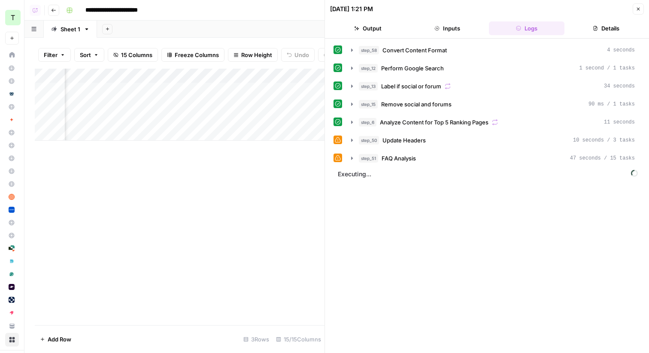
click at [640, 9] on icon "button" at bounding box center [637, 8] width 5 height 5
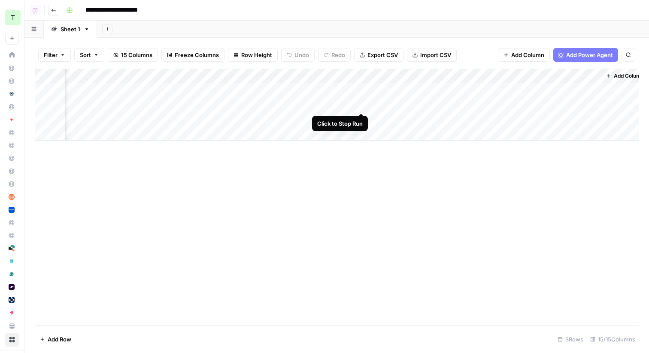
click at [363, 104] on div "Add Column" at bounding box center [337, 105] width 604 height 72
click at [361, 102] on div "Add Column" at bounding box center [337, 105] width 604 height 72
click at [348, 106] on div "Add Column" at bounding box center [337, 105] width 604 height 72
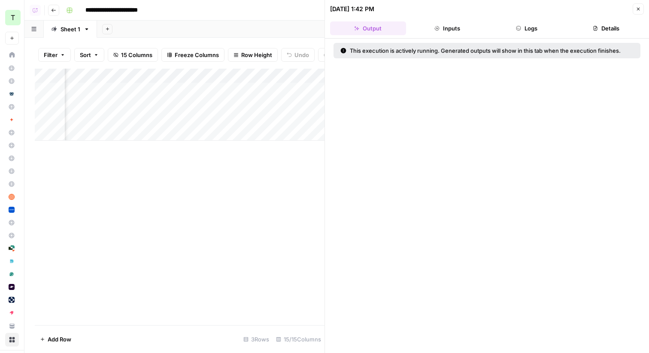
click at [531, 29] on button "Logs" at bounding box center [527, 28] width 76 height 14
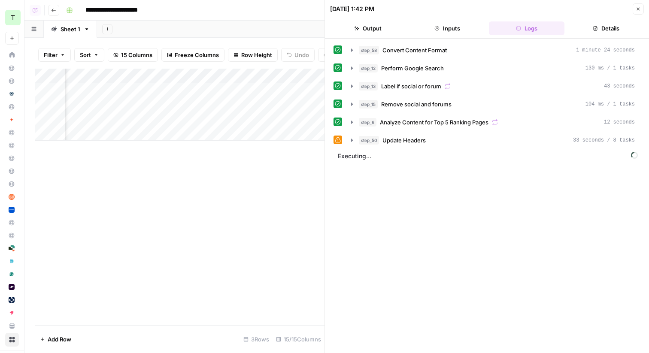
click at [365, 30] on button "Output" at bounding box center [368, 28] width 76 height 14
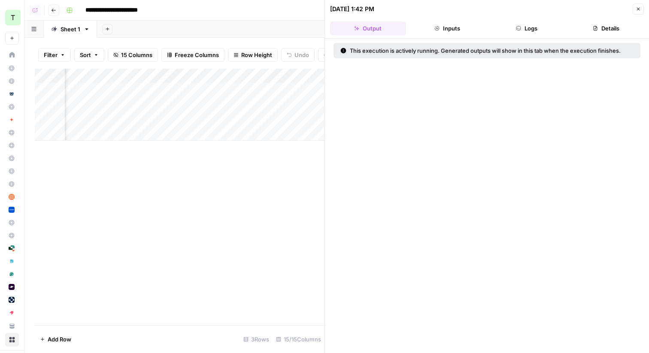
click at [448, 30] on button "Inputs" at bounding box center [447, 28] width 76 height 14
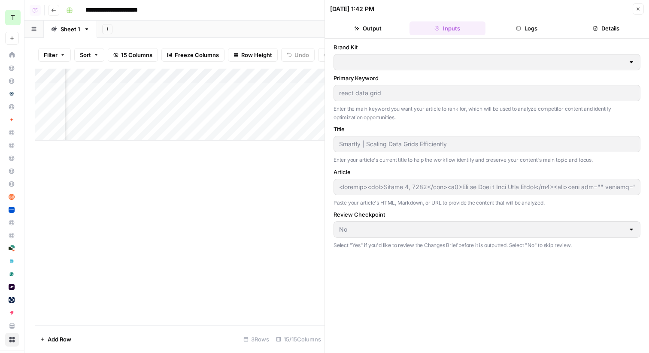
type input "Smartly"
type input "<article><div>August 3, 2017</div><h1>How to Make a Data Grid Scale</h1><div><i…"
click at [522, 26] on button "Logs" at bounding box center [527, 28] width 76 height 14
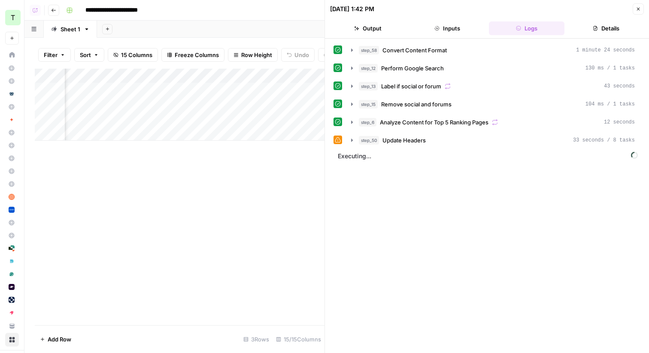
click at [594, 25] on button "Details" at bounding box center [606, 28] width 76 height 14
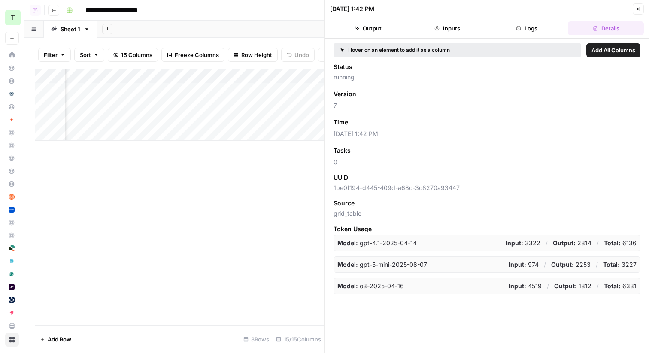
click at [533, 27] on button "Logs" at bounding box center [527, 28] width 76 height 14
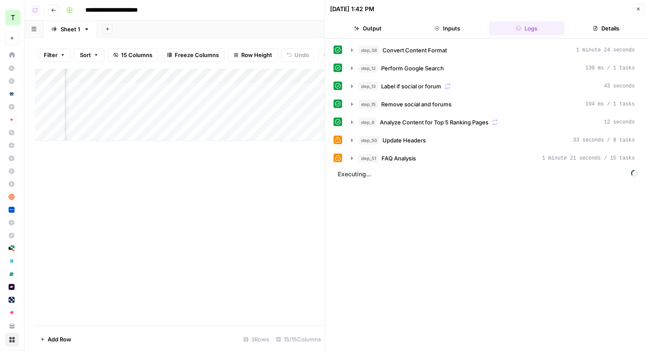
click at [296, 25] on div "Add Sheet" at bounding box center [373, 29] width 552 height 17
click at [638, 9] on icon "button" at bounding box center [637, 8] width 5 height 5
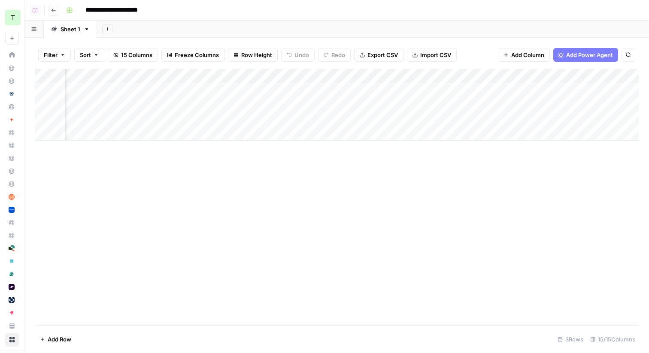
scroll to position [0, 748]
click at [340, 103] on div "Add Column" at bounding box center [337, 105] width 604 height 72
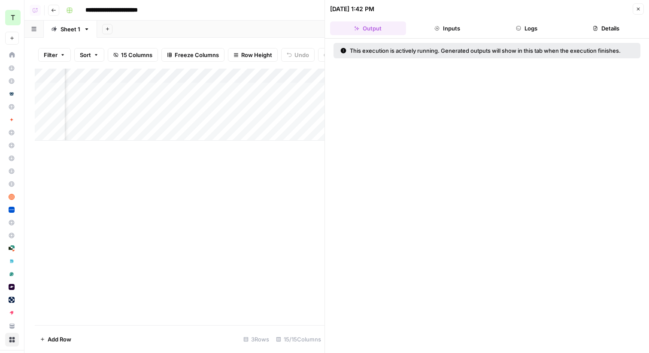
click at [526, 30] on button "Logs" at bounding box center [527, 28] width 76 height 14
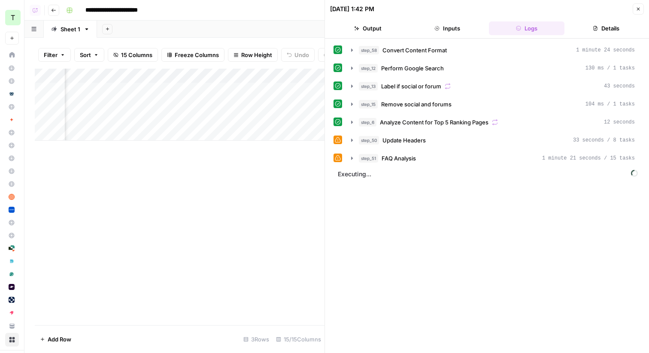
click at [640, 9] on icon "button" at bounding box center [637, 8] width 5 height 5
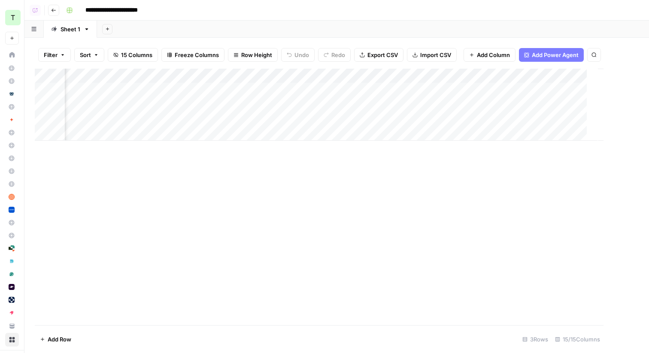
scroll to position [0, 738]
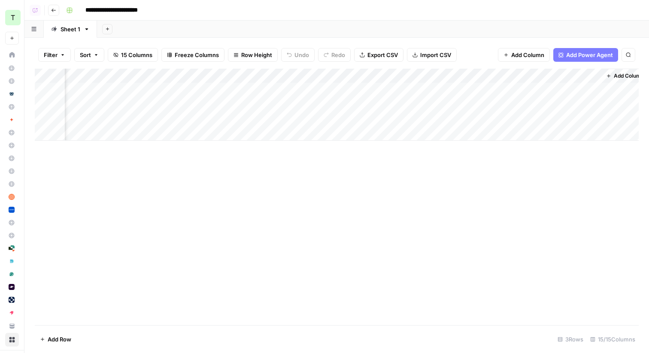
click at [51, 10] on icon "button" at bounding box center [53, 10] width 4 height 3
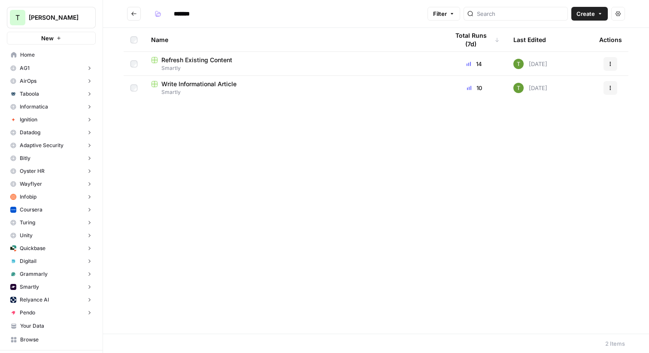
click at [189, 87] on span "Write Informational Article" at bounding box center [198, 84] width 75 height 9
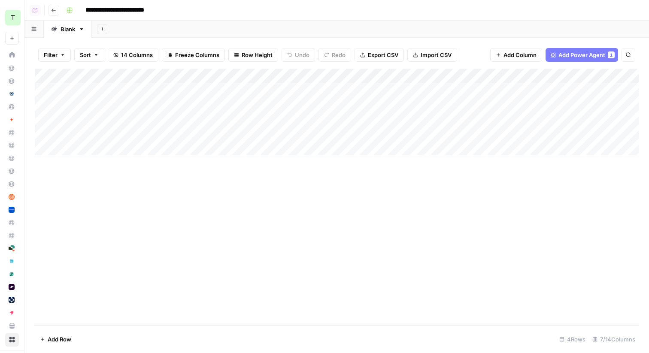
click at [50, 11] on button "Go back" at bounding box center [53, 10] width 11 height 11
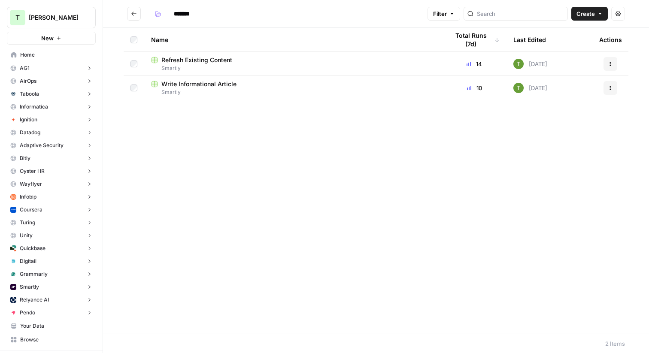
click at [209, 63] on span "Refresh Existing Content" at bounding box center [196, 60] width 71 height 9
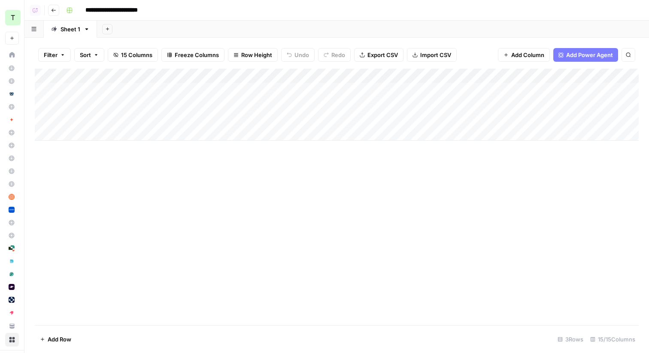
click at [54, 12] on icon "button" at bounding box center [53, 10] width 5 height 5
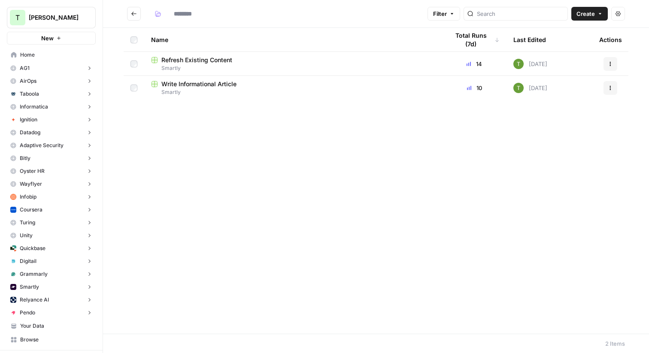
type input "*******"
click at [134, 13] on icon "Go back" at bounding box center [134, 14] width 6 height 6
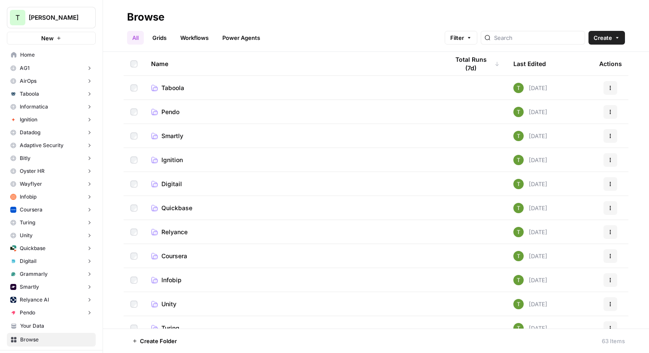
click at [170, 112] on span "Pendo" at bounding box center [170, 112] width 18 height 9
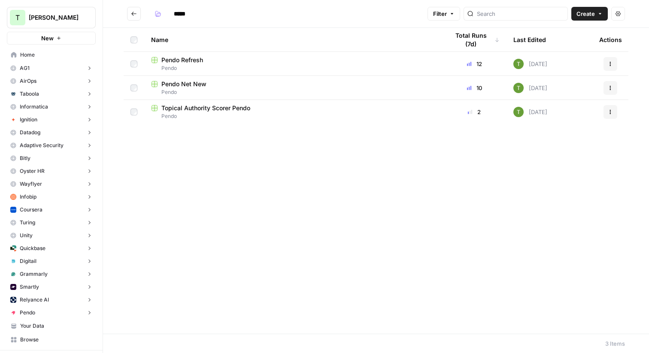
click at [171, 63] on span "Pendo Refresh" at bounding box center [182, 60] width 42 height 9
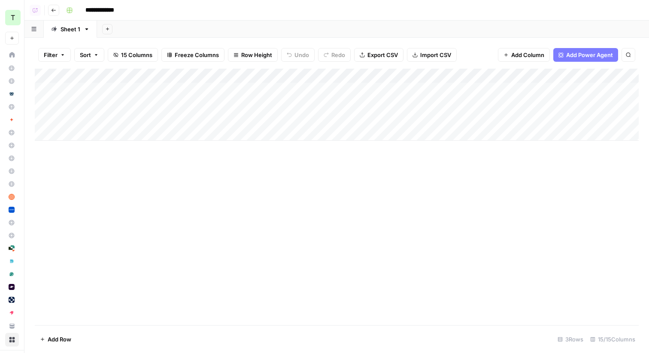
click at [55, 13] on button "Go back" at bounding box center [53, 10] width 11 height 11
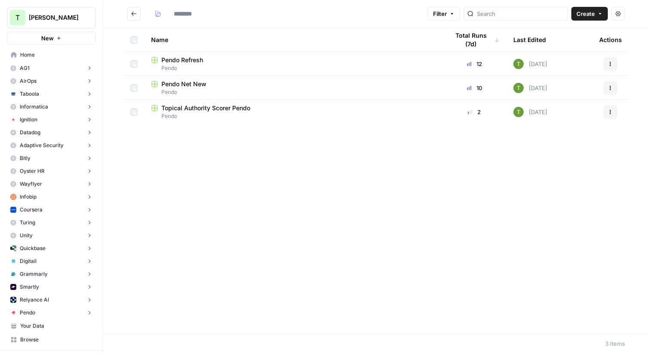
type input "*****"
click at [130, 16] on button "Go back" at bounding box center [134, 14] width 14 height 14
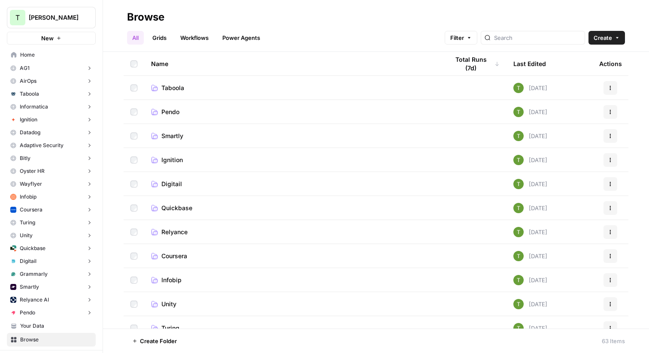
click at [166, 160] on span "Ignition" at bounding box center [171, 160] width 21 height 9
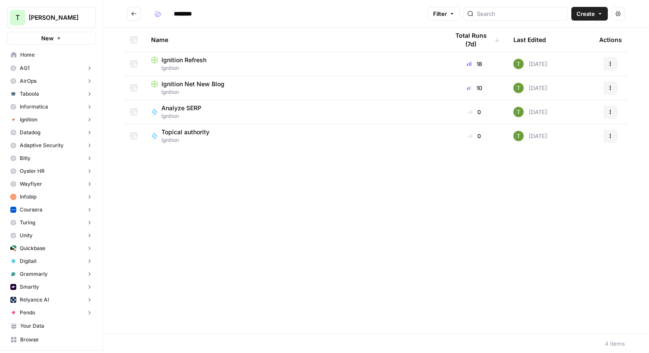
click at [249, 63] on div "Ignition Refresh" at bounding box center [293, 60] width 284 height 9
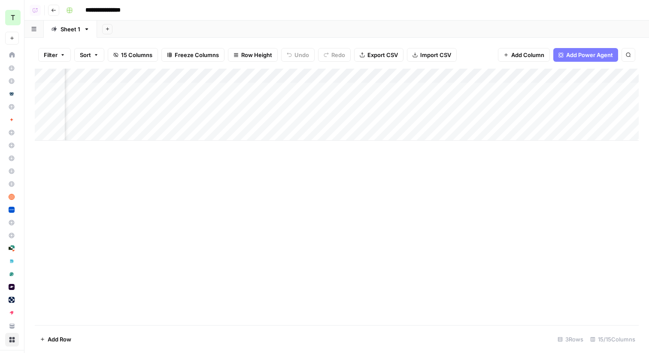
scroll to position [0, 763]
click at [569, 91] on div "Add Column" at bounding box center [337, 105] width 604 height 72
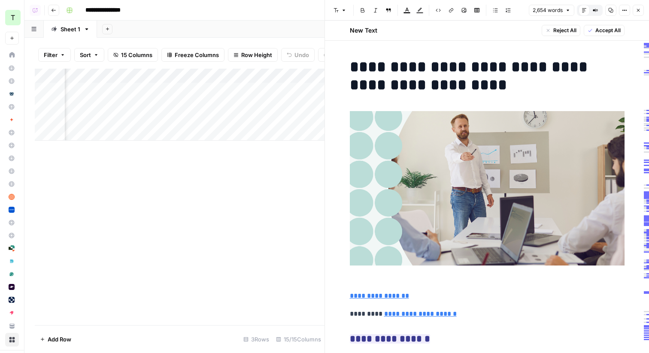
click at [638, 9] on icon "button" at bounding box center [637, 10] width 5 height 5
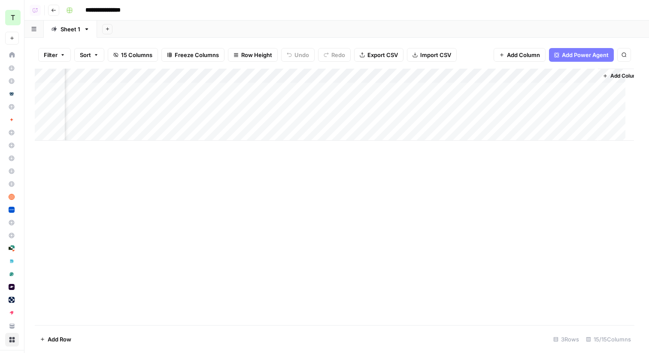
scroll to position [0, 753]
click at [53, 11] on icon "button" at bounding box center [53, 10] width 4 height 3
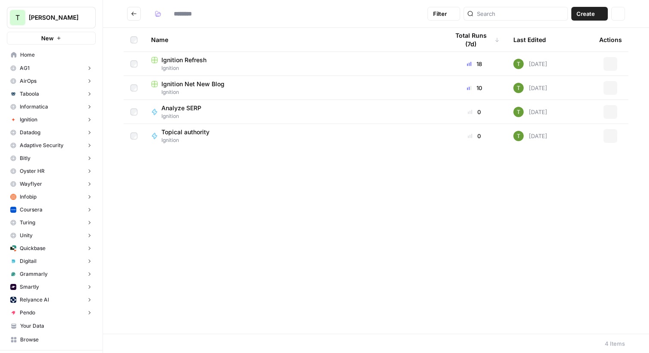
type input "********"
click at [134, 18] on button "Go back" at bounding box center [134, 14] width 14 height 14
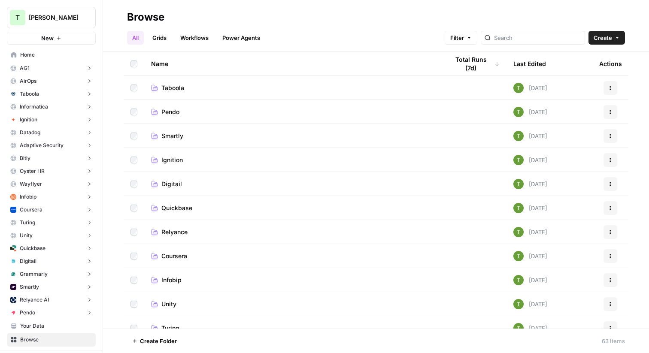
click at [174, 161] on span "Ignition" at bounding box center [171, 160] width 21 height 9
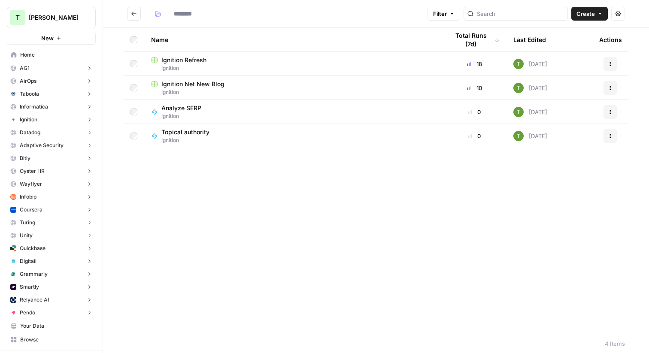
type input "********"
click at [133, 15] on icon "Go back" at bounding box center [134, 14] width 6 height 6
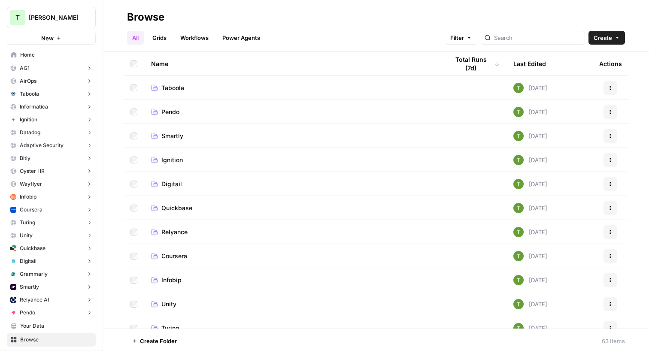
click at [167, 135] on span "Smartly" at bounding box center [172, 136] width 22 height 9
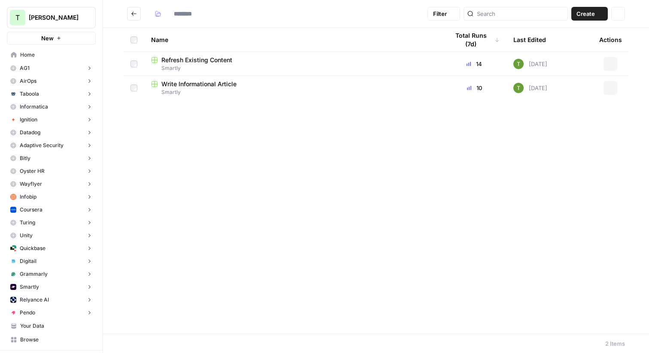
type input "*******"
click at [188, 63] on span "Refresh Existing Content" at bounding box center [196, 60] width 71 height 9
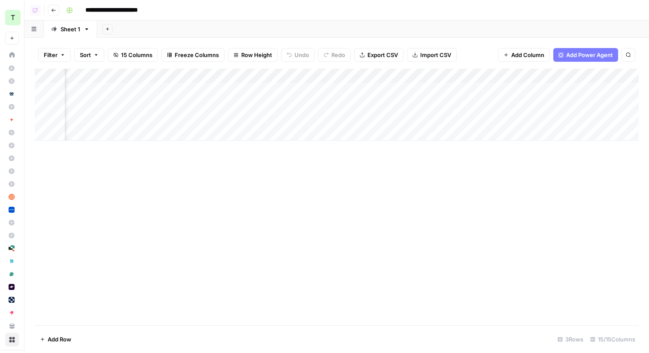
scroll to position [0, 748]
click at [51, 9] on button "Go back" at bounding box center [53, 10] width 11 height 11
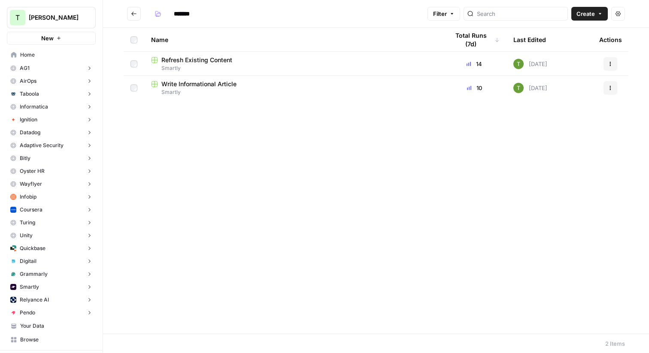
click at [134, 15] on icon "Go back" at bounding box center [134, 14] width 6 height 6
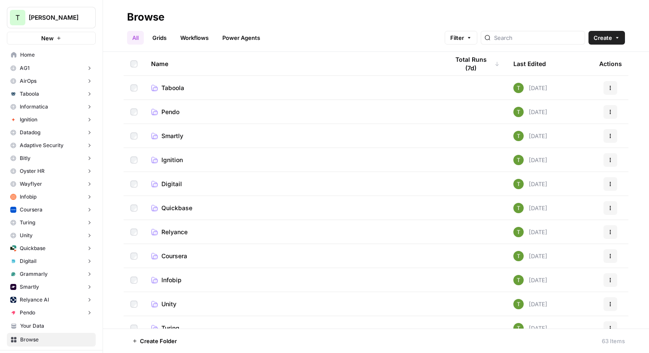
click at [167, 140] on span "Smartly" at bounding box center [172, 136] width 22 height 9
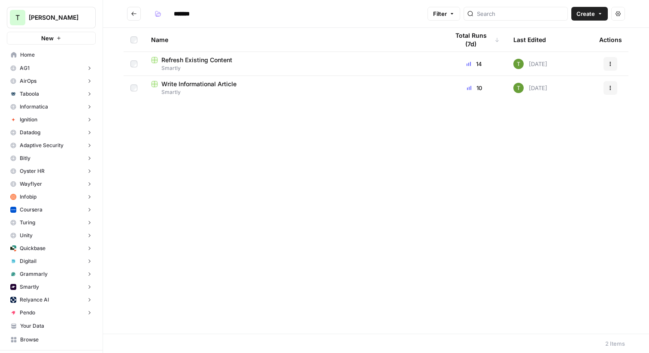
click at [176, 63] on span "Refresh Existing Content" at bounding box center [196, 60] width 71 height 9
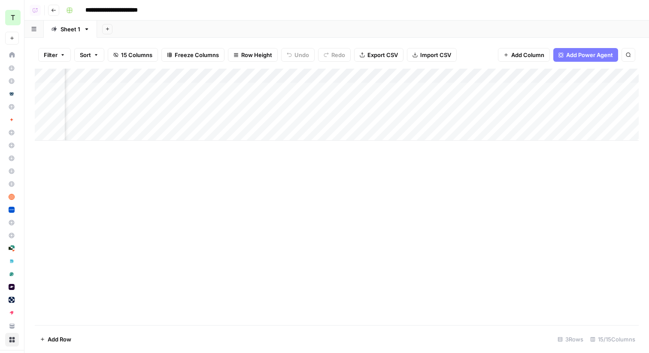
scroll to position [0, 748]
click at [54, 11] on icon "button" at bounding box center [53, 10] width 5 height 5
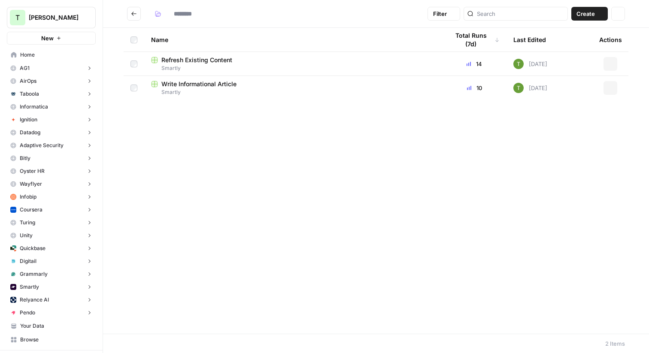
type input "*******"
click at [159, 342] on span "Move Selection" at bounding box center [153, 341] width 42 height 9
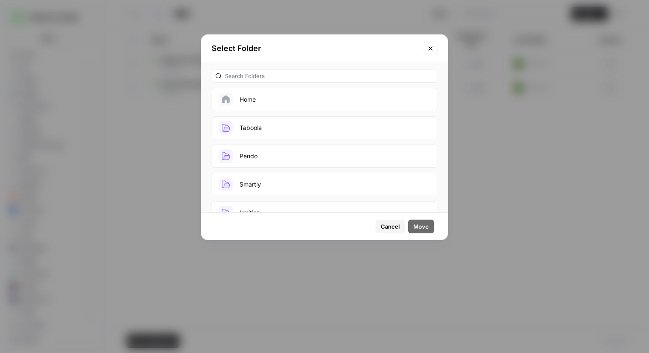
click at [265, 101] on button "Home" at bounding box center [325, 99] width 226 height 23
click at [428, 225] on span "Move" at bounding box center [420, 226] width 15 height 9
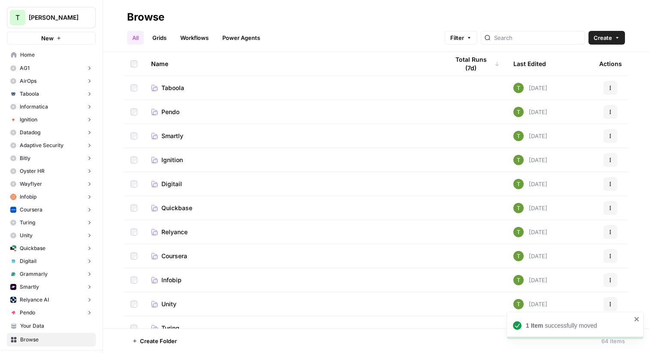
click at [171, 139] on span "Smartly" at bounding box center [172, 136] width 22 height 9
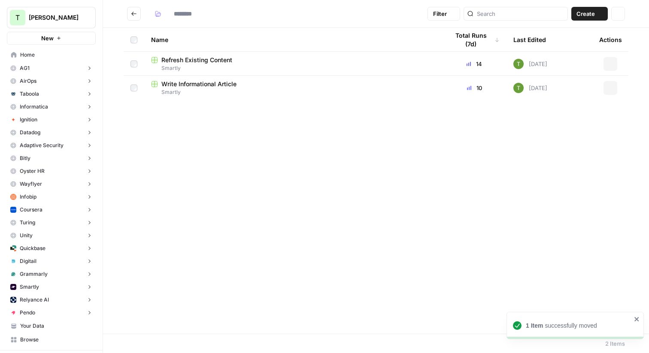
type input "*******"
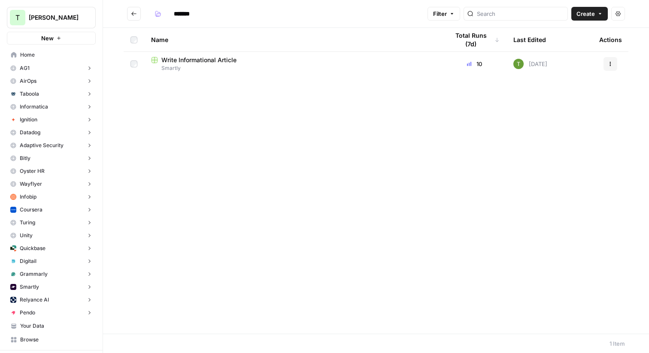
click at [310, 18] on h2 "*******" at bounding box center [275, 14] width 297 height 14
click at [133, 14] on icon "Go back" at bounding box center [134, 14] width 6 height 6
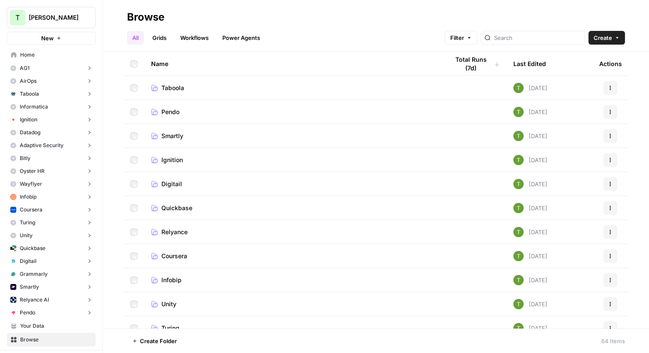
click at [171, 133] on span "Smartly" at bounding box center [172, 136] width 22 height 9
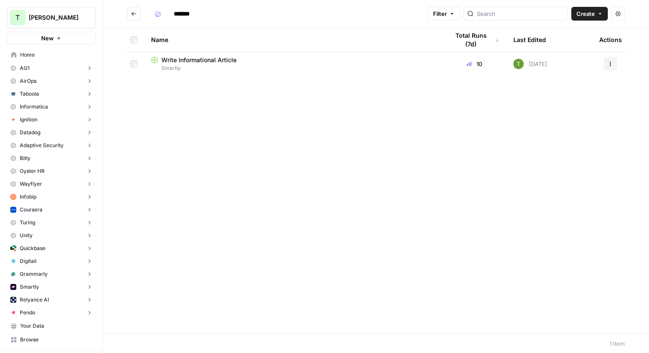
click at [133, 16] on icon "Go back" at bounding box center [134, 14] width 6 height 6
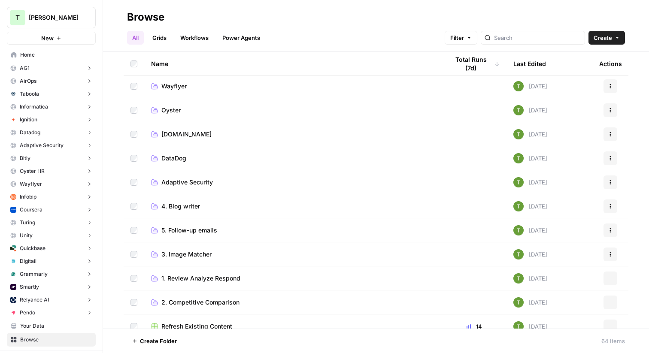
scroll to position [422, 0]
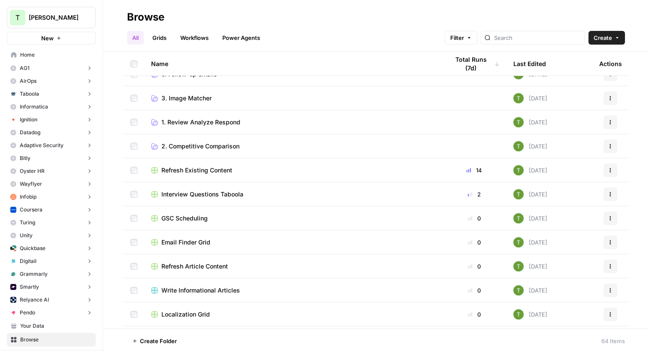
click at [193, 170] on span "Refresh Existing Content" at bounding box center [196, 170] width 71 height 9
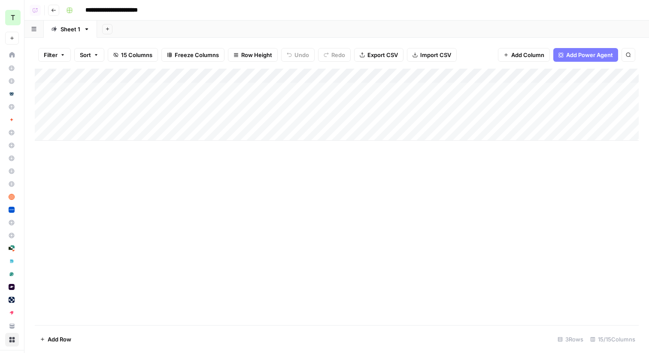
click at [117, 12] on input "**********" at bounding box center [122, 10] width 80 height 14
click at [127, 11] on input "**********" at bounding box center [122, 10] width 80 height 14
drag, startPoint x: 157, startPoint y: 11, endPoint x: 106, endPoint y: 8, distance: 51.1
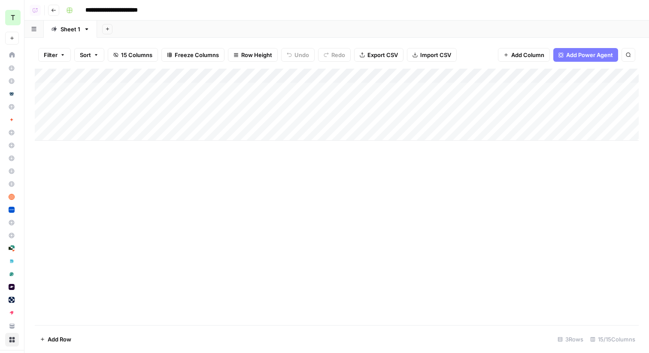
click at [106, 8] on input "**********" at bounding box center [122, 10] width 80 height 14
click at [85, 7] on input "*******" at bounding box center [106, 10] width 48 height 14
type input "**********"
click at [198, 17] on header "**********" at bounding box center [336, 10] width 624 height 21
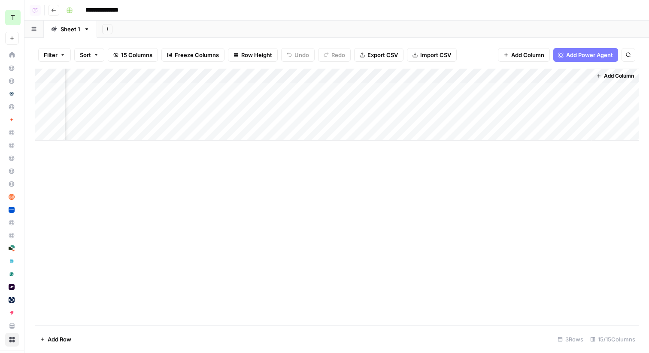
click at [464, 105] on div "Add Column" at bounding box center [337, 105] width 604 height 72
click at [54, 9] on icon "button" at bounding box center [53, 10] width 5 height 5
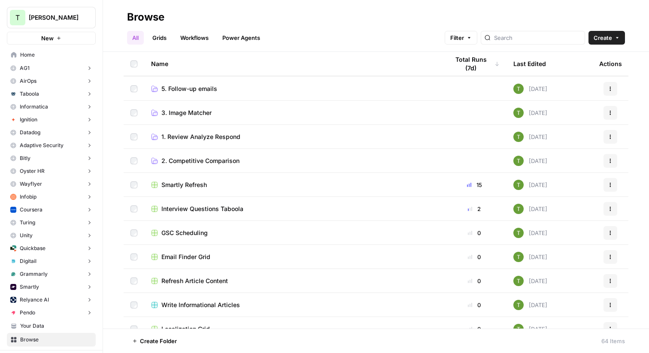
scroll to position [407, 0]
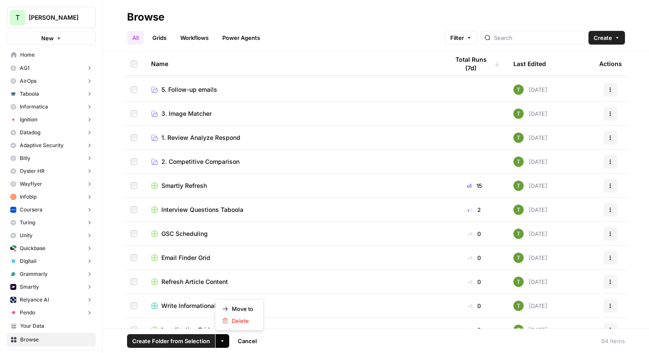
click at [223, 342] on icon "button" at bounding box center [222, 341] width 5 height 5
click at [242, 311] on span "Move to" at bounding box center [242, 309] width 21 height 9
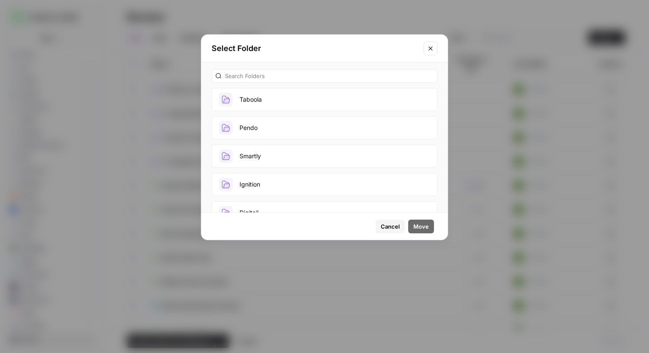
click at [266, 158] on button "Smartly" at bounding box center [325, 156] width 226 height 23
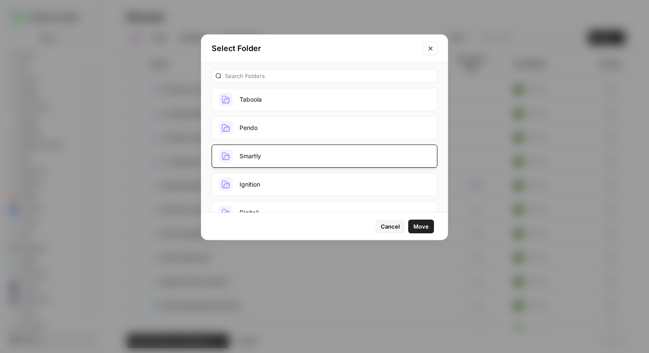
click at [421, 226] on span "Move" at bounding box center [420, 226] width 15 height 9
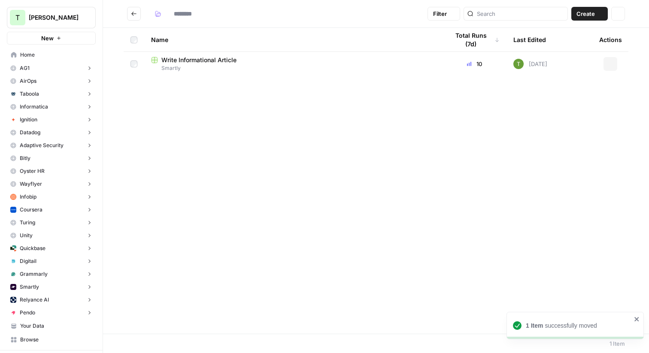
type input "*******"
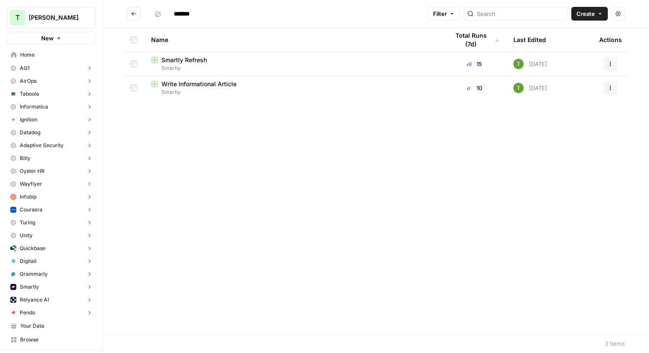
click at [198, 63] on span "Smartly Refresh" at bounding box center [183, 60] width 45 height 9
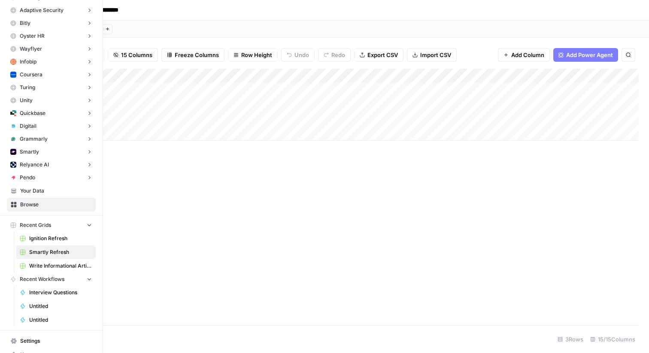
scroll to position [140, 0]
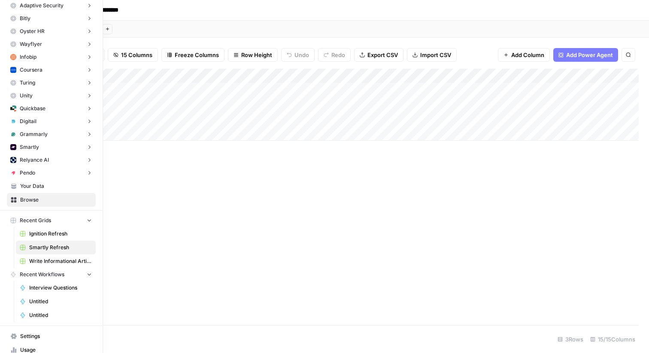
click at [36, 187] on span "Your Data" at bounding box center [56, 186] width 72 height 8
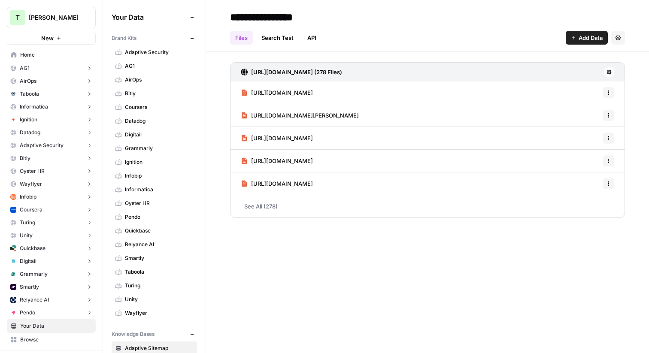
click at [27, 54] on span "Home" at bounding box center [56, 55] width 72 height 8
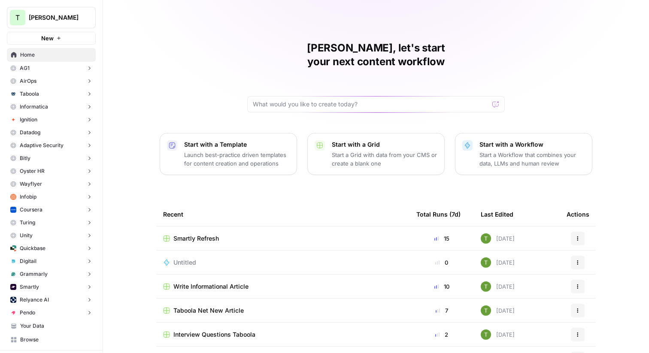
scroll to position [161, 0]
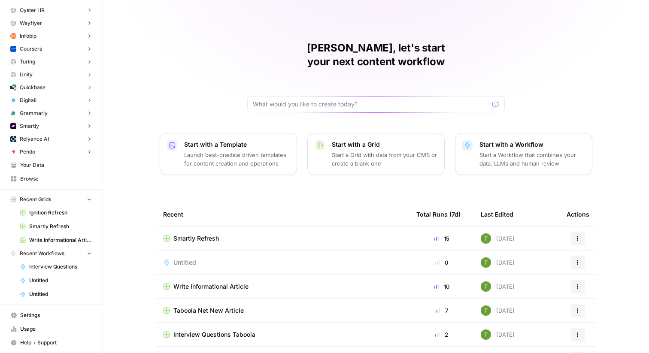
click at [27, 167] on span "Your Data" at bounding box center [56, 165] width 72 height 8
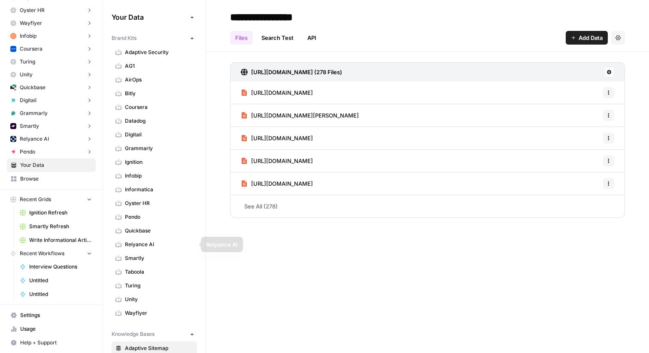
click at [130, 256] on span "Smartly" at bounding box center [159, 258] width 68 height 8
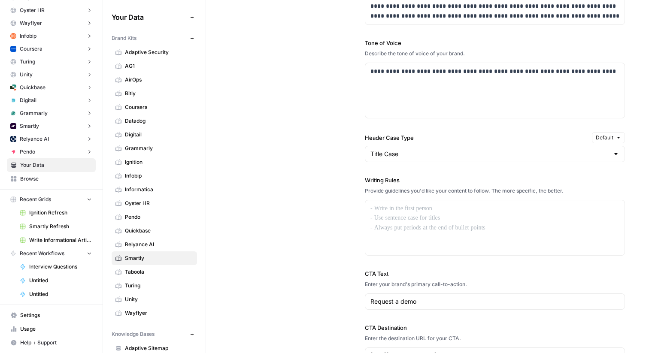
scroll to position [617, 0]
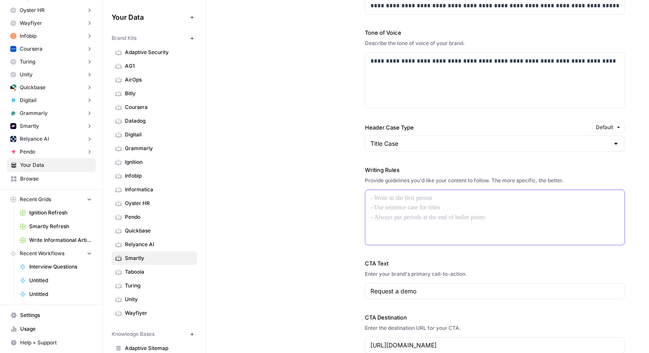
drag, startPoint x: 377, startPoint y: 200, endPoint x: 432, endPoint y: 214, distance: 56.9
click at [432, 214] on div at bounding box center [494, 217] width 259 height 55
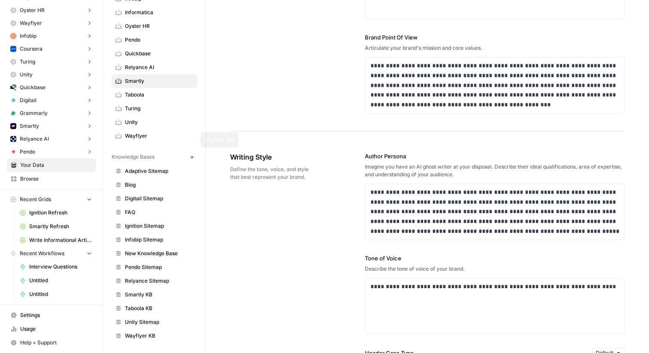
scroll to position [176, 0]
click at [136, 298] on span "Smartly KB" at bounding box center [159, 296] width 68 height 8
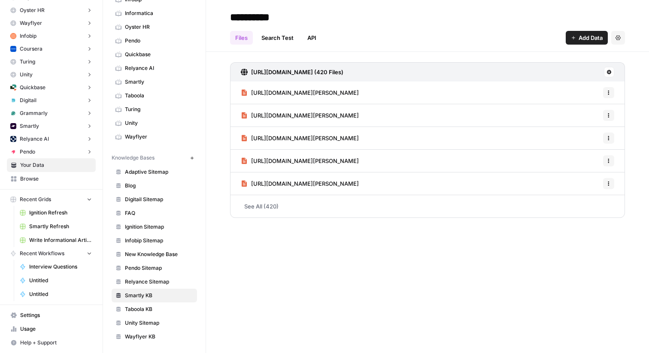
click at [581, 36] on span "Add Data" at bounding box center [590, 37] width 24 height 9
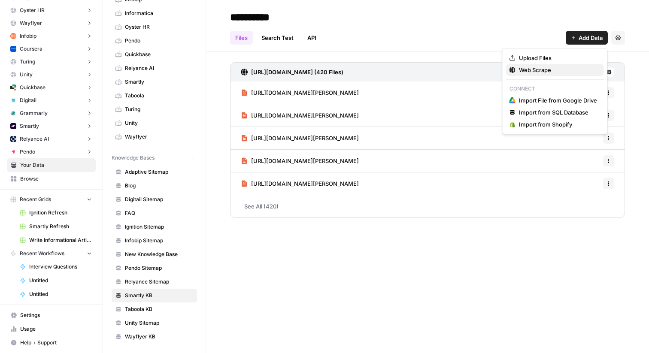
click at [530, 68] on span "Web Scrape" at bounding box center [558, 70] width 78 height 9
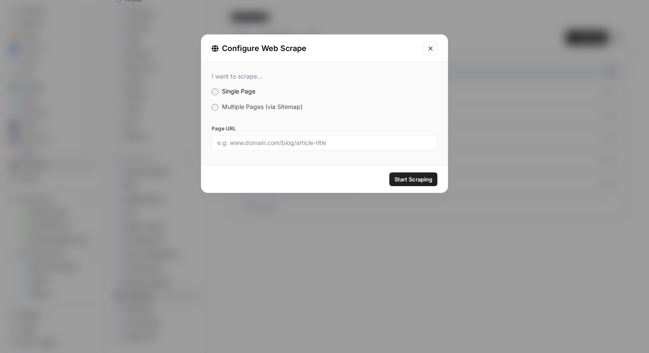
click at [222, 108] on span "Multiple Pages (via Sitemap)" at bounding box center [262, 106] width 81 height 7
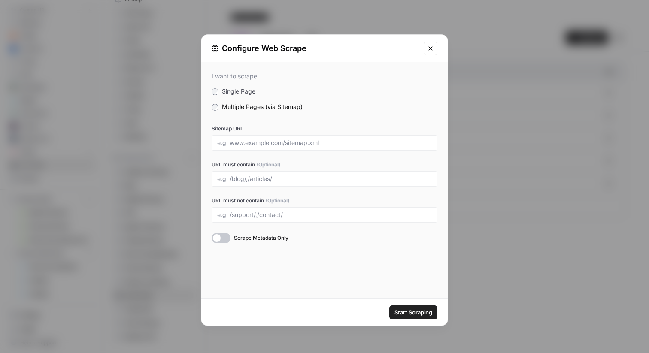
click at [432, 48] on icon "Close modal" at bounding box center [430, 48] width 7 height 7
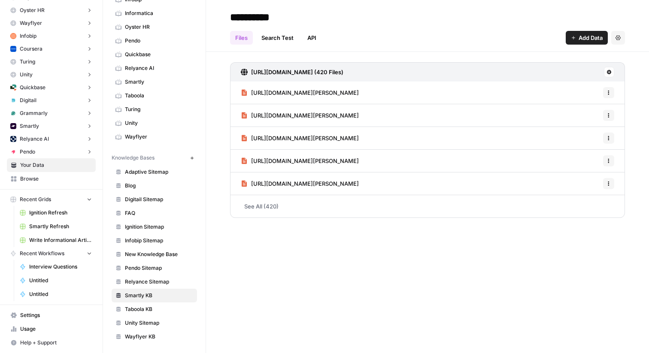
click at [215, 67] on div "https://www.smartly.io/sitemap.xml (420 Files) https://www.smartly.io/leadershi…" at bounding box center [427, 138] width 443 height 173
click at [20, 181] on span "Browse" at bounding box center [56, 179] width 72 height 8
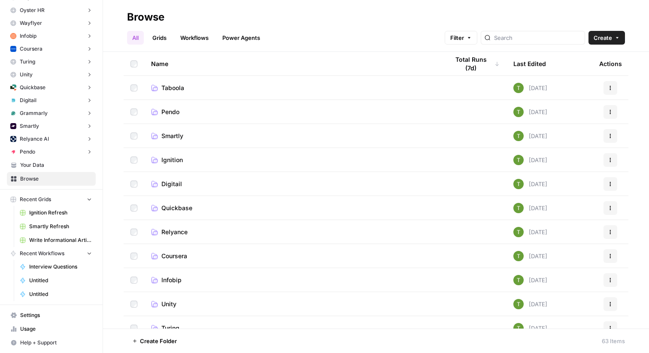
click at [161, 135] on span "Smartly" at bounding box center [172, 136] width 22 height 9
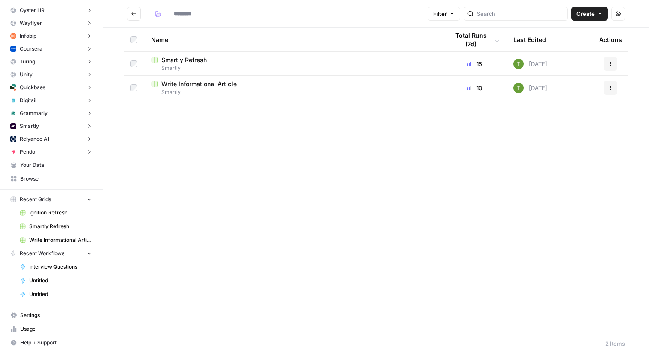
type input "*******"
click at [201, 88] on span "Write Informational Article" at bounding box center [198, 84] width 75 height 9
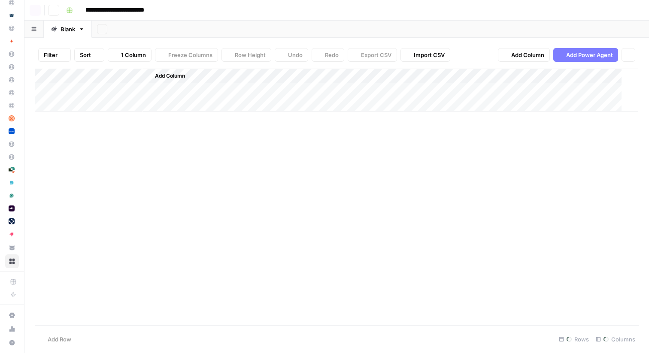
scroll to position [79, 0]
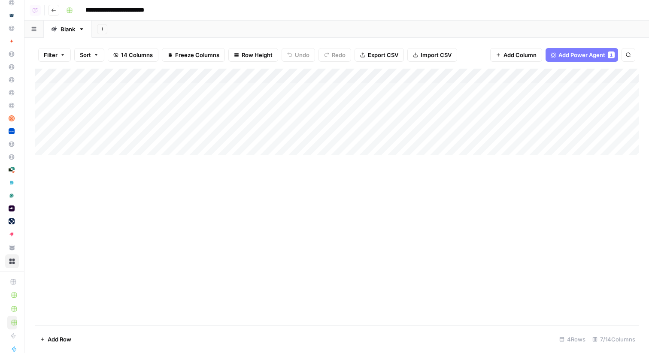
click at [366, 78] on div "Add Column" at bounding box center [337, 112] width 604 height 87
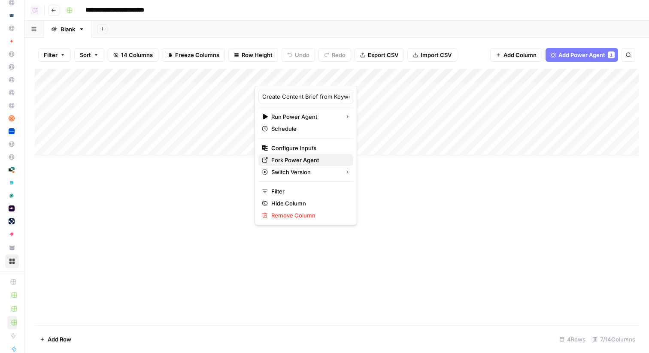
click at [281, 158] on span "Fork Power Agent" at bounding box center [308, 160] width 75 height 9
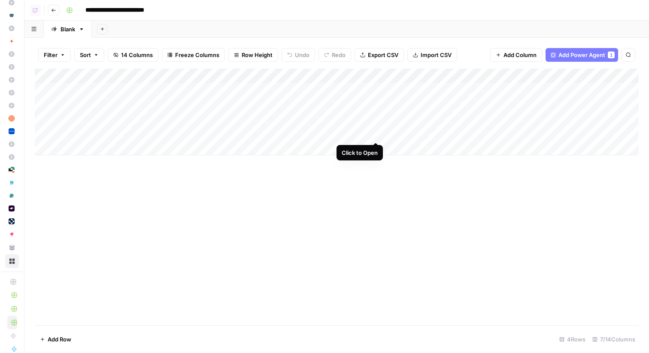
click at [375, 135] on div "Add Column" at bounding box center [337, 112] width 604 height 87
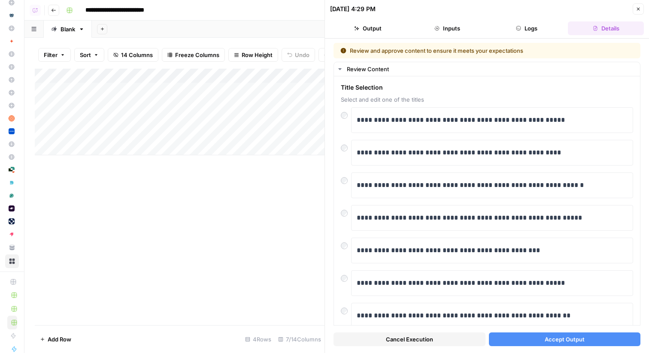
click at [584, 341] on button "Accept Output" at bounding box center [565, 340] width 152 height 14
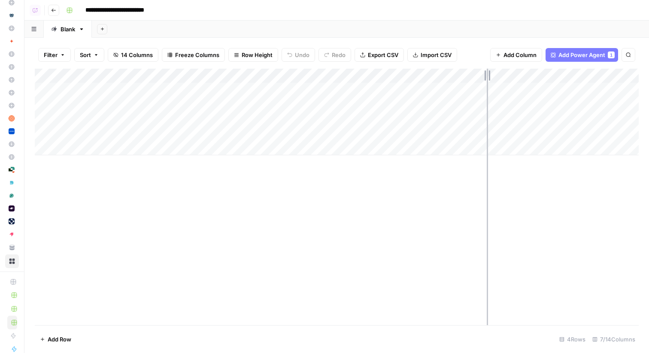
drag, startPoint x: 461, startPoint y: 76, endPoint x: 490, endPoint y: 76, distance: 28.7
click at [490, 76] on div "Add Column" at bounding box center [337, 112] width 604 height 87
click at [480, 103] on div "Add Column" at bounding box center [337, 112] width 604 height 87
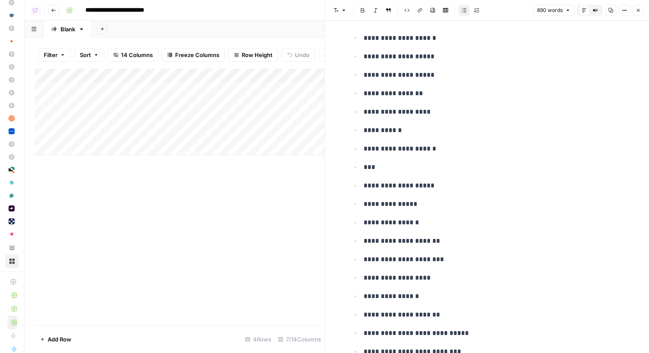
scroll to position [2303, 0]
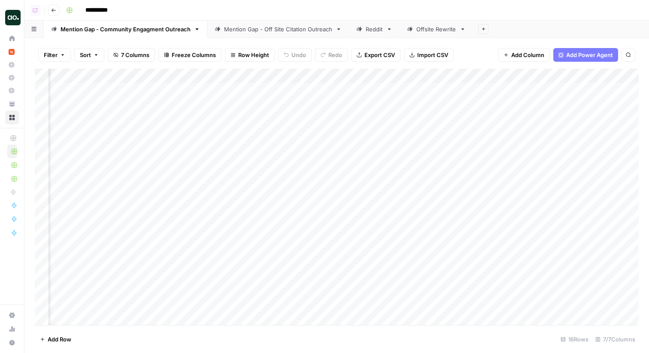
scroll to position [0, 633]
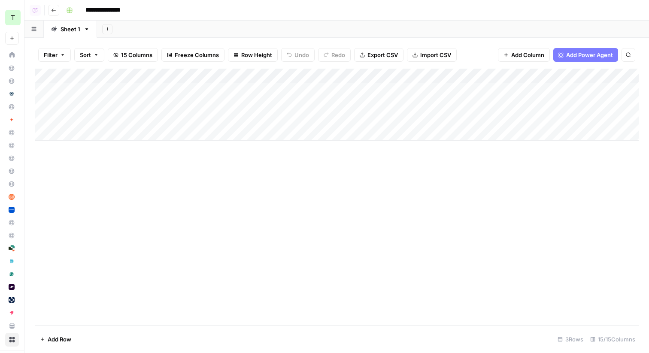
click at [54, 10] on icon "button" at bounding box center [53, 10] width 4 height 3
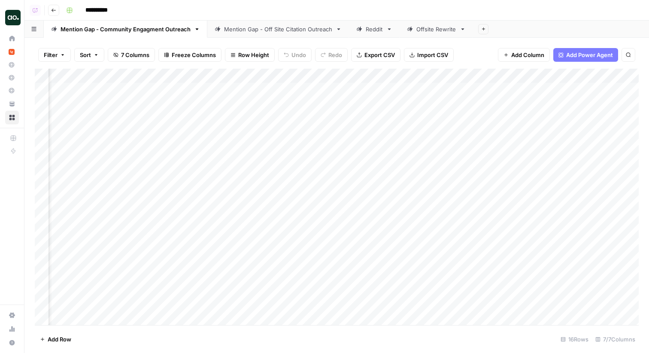
scroll to position [0, 633]
click at [251, 34] on link "Mention Gap - Off Site Citation Outreach" at bounding box center [278, 29] width 142 height 17
click at [568, 90] on div "Add Column" at bounding box center [337, 197] width 604 height 257
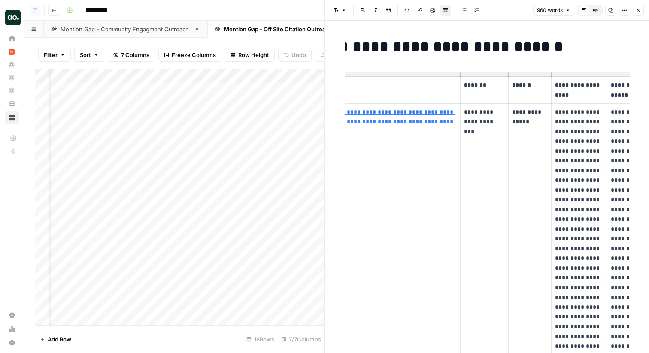
scroll to position [0, 67]
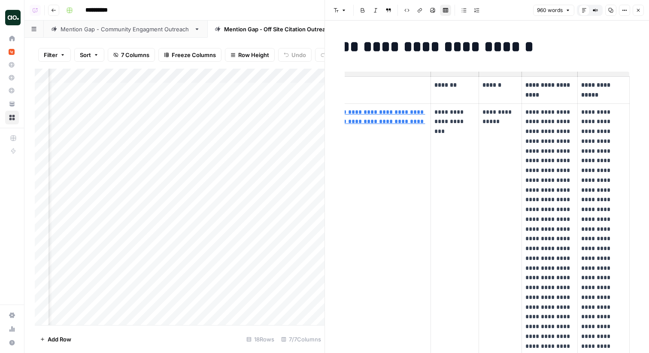
click at [638, 12] on icon "button" at bounding box center [637, 10] width 5 height 5
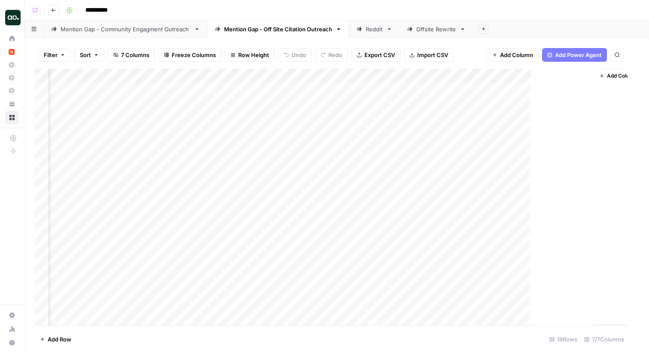
scroll to position [0, 133]
click at [115, 26] on div "Mention Gap - Community Engagment Outreach" at bounding box center [125, 29] width 130 height 9
click at [584, 118] on div "Add Column" at bounding box center [337, 197] width 604 height 257
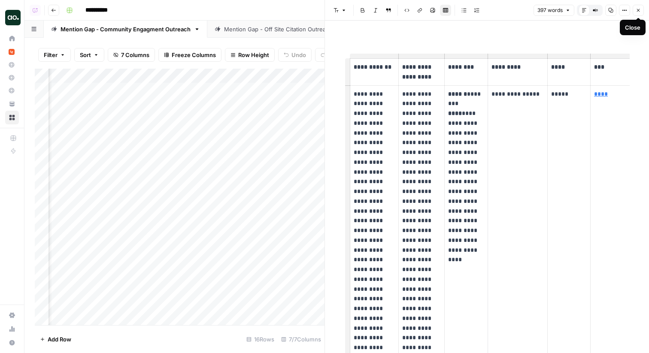
click at [639, 10] on icon "button" at bounding box center [637, 10] width 5 height 5
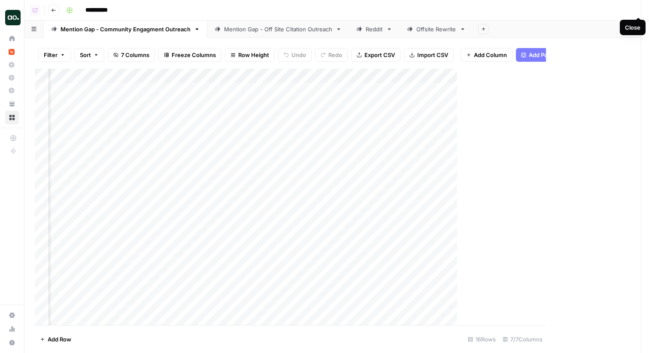
scroll to position [0, 633]
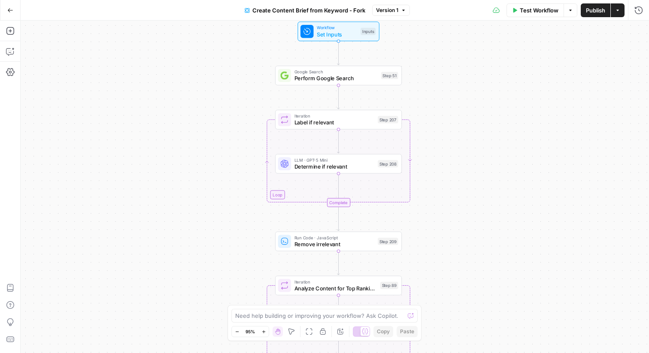
click at [313, 168] on span "Determine if relevant" at bounding box center [334, 167] width 80 height 8
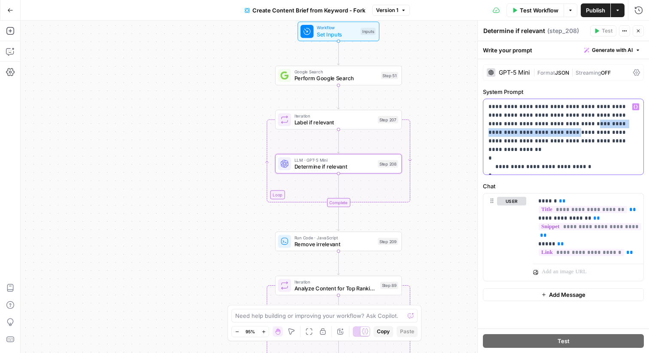
drag, startPoint x: 521, startPoint y: 124, endPoint x: 627, endPoint y: 126, distance: 105.6
click at [627, 126] on p "**********" at bounding box center [563, 137] width 150 height 69
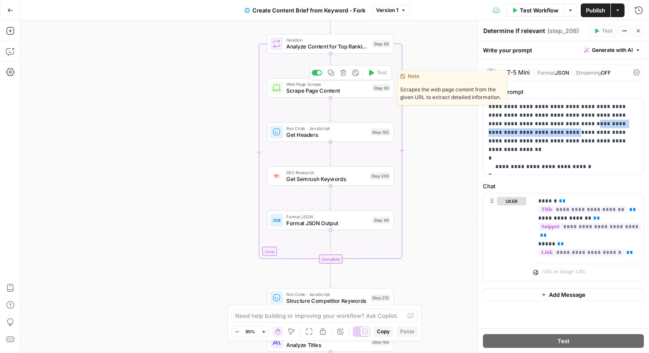
click at [299, 93] on span "Scrape Page Content" at bounding box center [327, 91] width 82 height 8
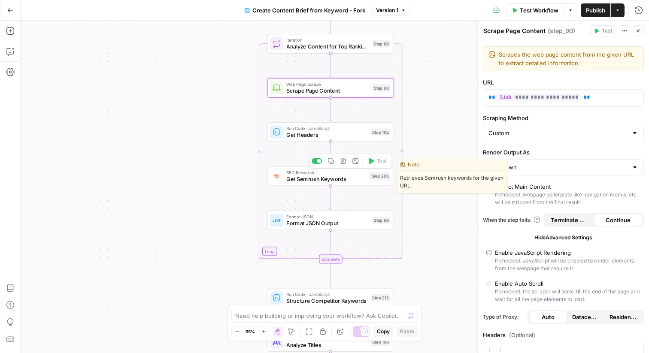
click at [296, 183] on div "SEO Research Get Semrush Keywords Step 206 Copy step Delete step Edit Note Test" at bounding box center [330, 176] width 127 height 20
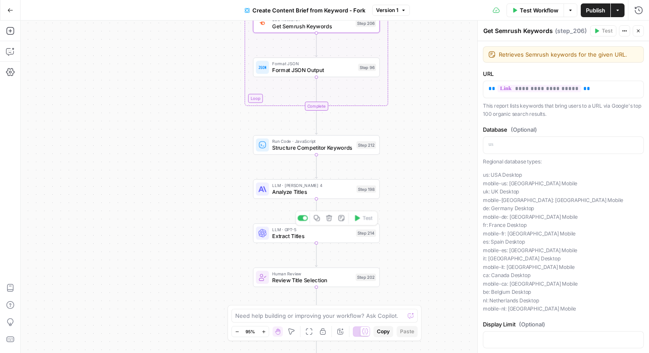
click at [282, 240] on span "Extract Titles" at bounding box center [312, 236] width 81 height 8
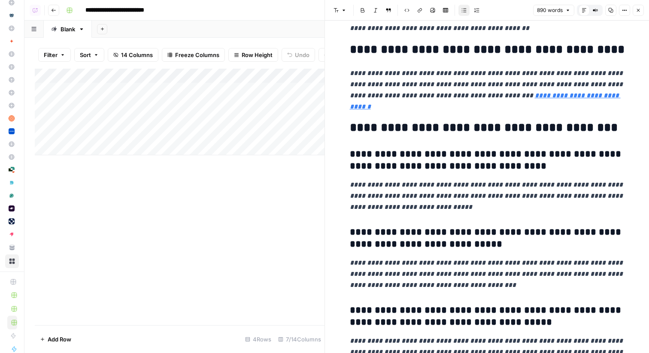
scroll to position [1711, 0]
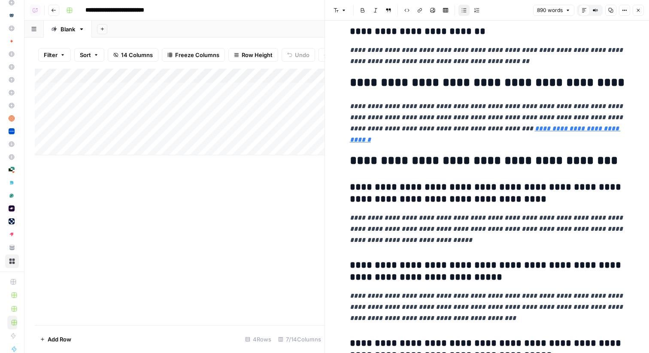
click at [638, 10] on icon "button" at bounding box center [637, 10] width 5 height 5
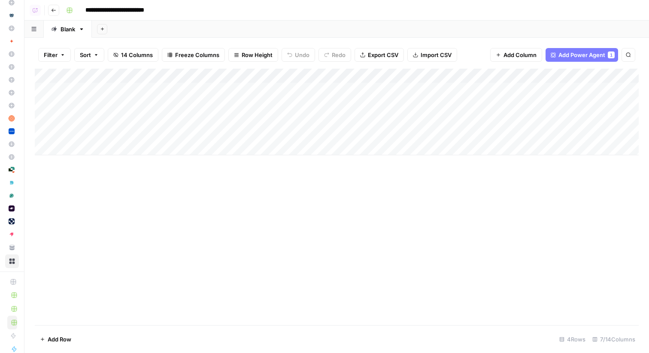
click at [593, 76] on div "Add Column" at bounding box center [337, 112] width 604 height 87
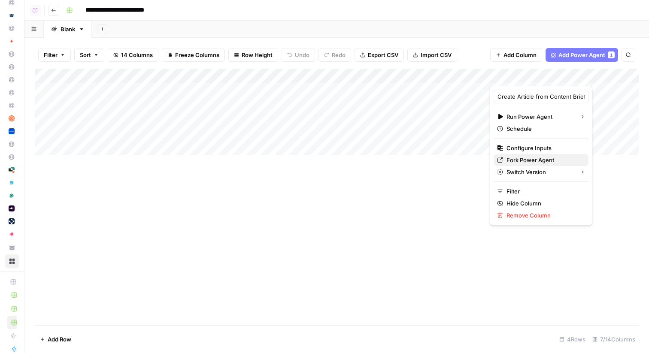
click at [522, 158] on span "Fork Power Agent" at bounding box center [543, 160] width 75 height 9
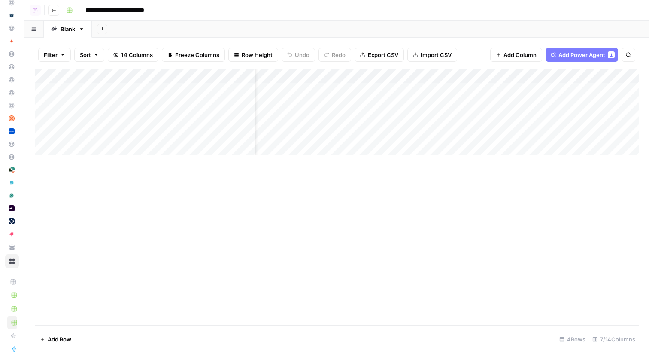
scroll to position [0, 146]
click at [533, 89] on div "Add Column" at bounding box center [337, 112] width 604 height 87
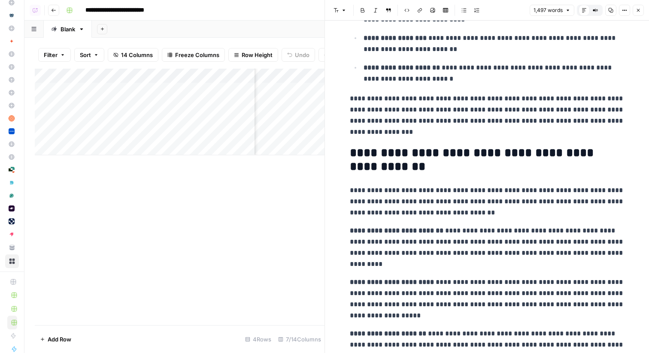
scroll to position [157, 0]
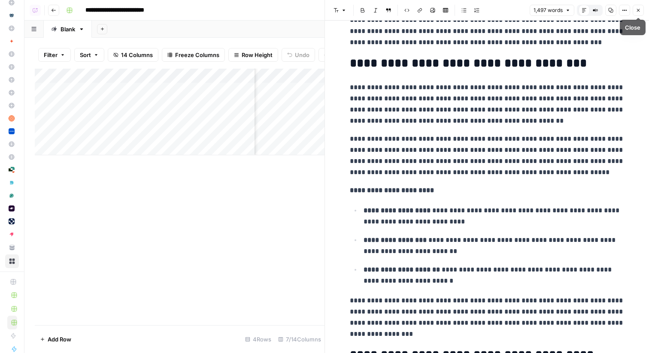
click at [638, 11] on icon "button" at bounding box center [637, 10] width 5 height 5
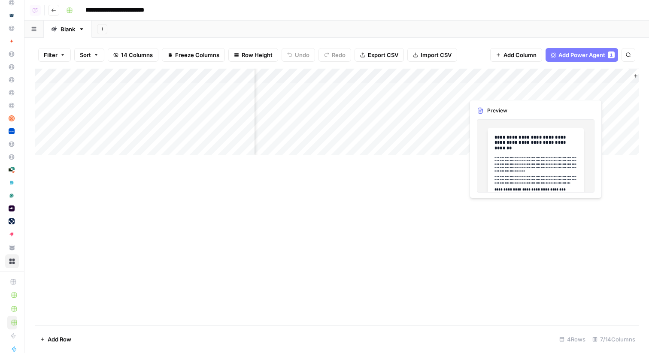
scroll to position [0, 301]
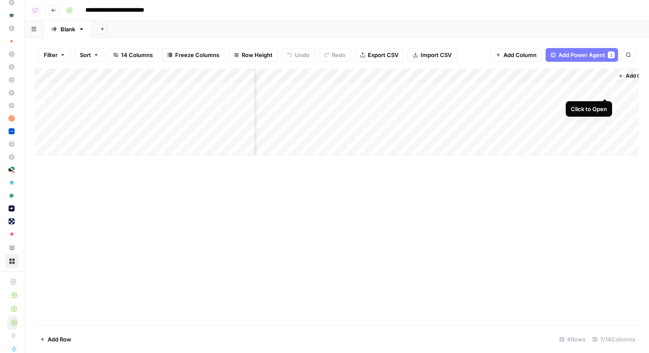
click at [605, 91] on div "Add Column" at bounding box center [337, 112] width 604 height 87
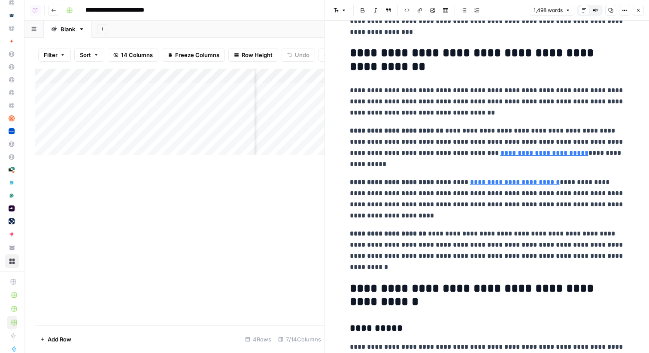
scroll to position [460, 0]
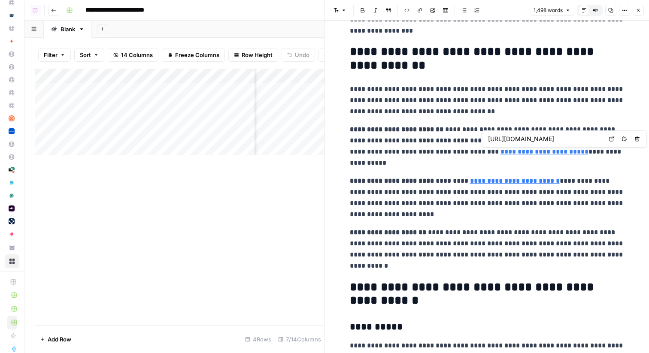
type input "[URL][DOMAIN_NAME]"
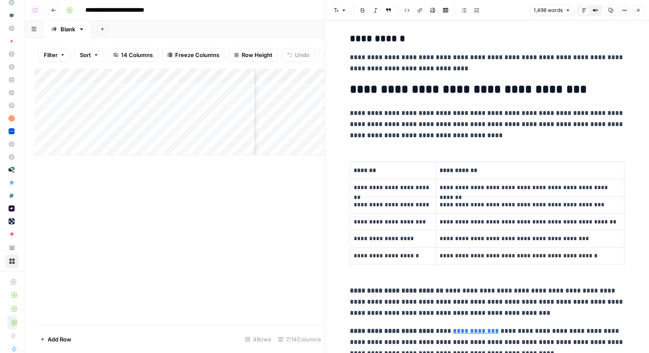
scroll to position [1374, 0]
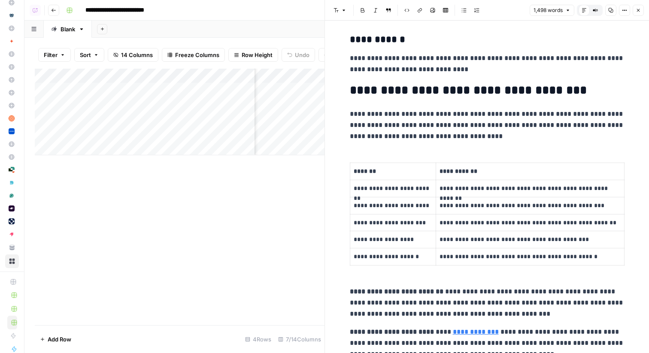
click at [638, 10] on icon "button" at bounding box center [638, 10] width 3 height 3
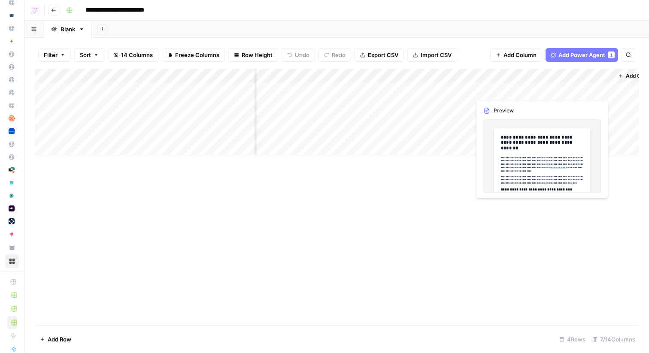
scroll to position [0, 323]
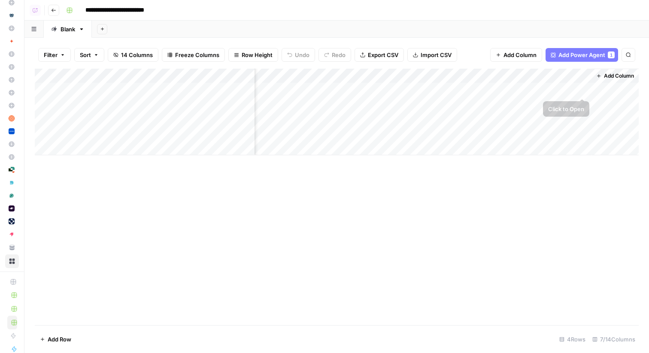
click at [611, 77] on span "Add Column" at bounding box center [619, 76] width 30 height 8
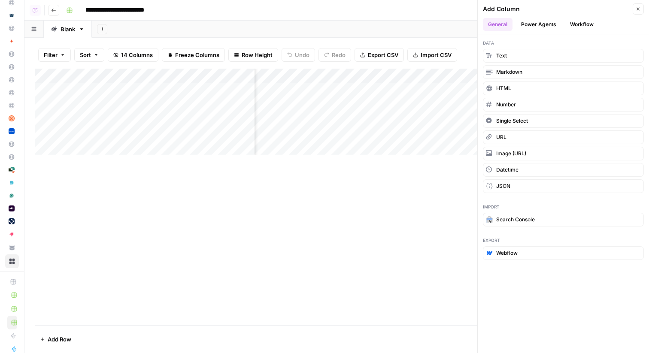
click at [371, 252] on div "Add Column" at bounding box center [337, 197] width 604 height 257
click at [641, 4] on button "Close" at bounding box center [637, 8] width 11 height 11
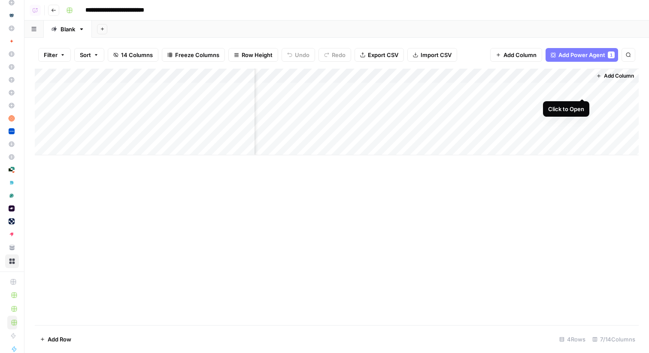
click at [581, 90] on div "Add Column" at bounding box center [337, 112] width 604 height 87
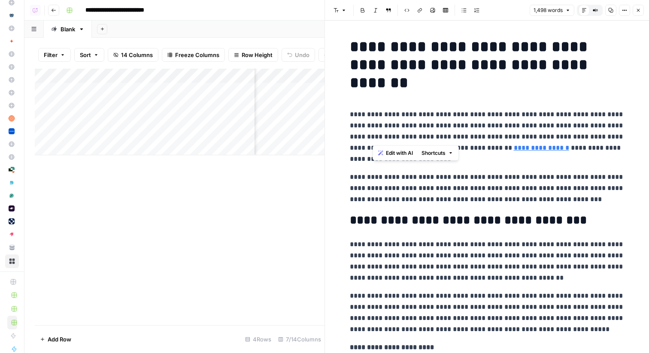
drag, startPoint x: 372, startPoint y: 122, endPoint x: 534, endPoint y: 136, distance: 162.3
click at [534, 136] on p "**********" at bounding box center [487, 137] width 275 height 56
drag, startPoint x: 414, startPoint y: 193, endPoint x: 532, endPoint y: 200, distance: 118.2
click at [532, 200] on p "**********" at bounding box center [487, 188] width 275 height 33
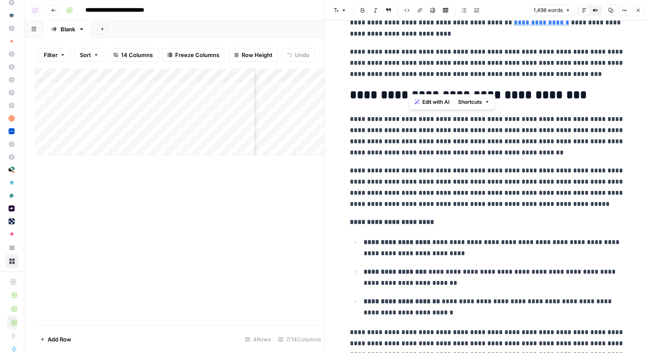
scroll to position [130, 0]
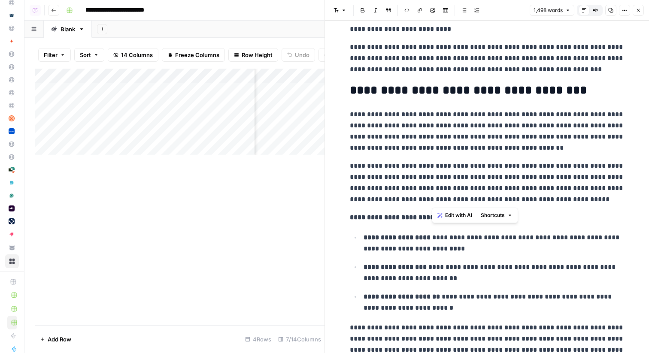
drag, startPoint x: 431, startPoint y: 198, endPoint x: 534, endPoint y: 233, distance: 109.4
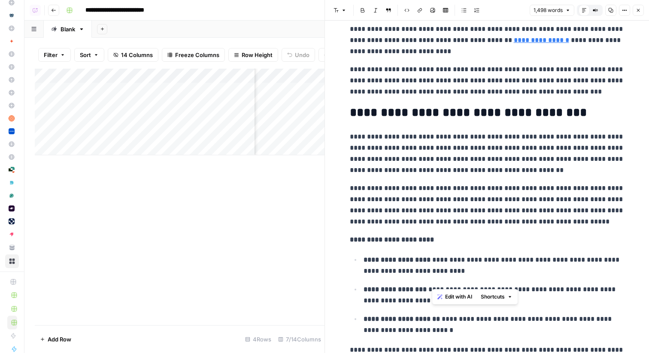
scroll to position [0, 0]
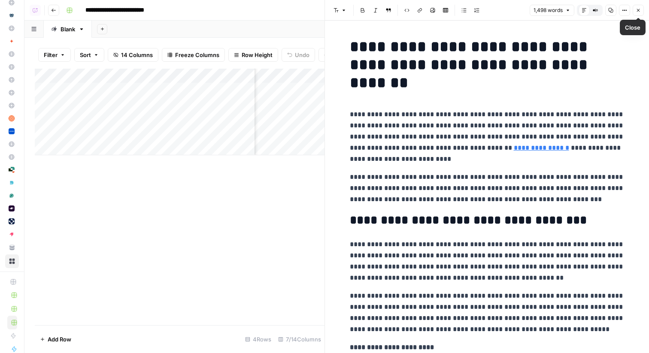
click at [637, 9] on icon "button" at bounding box center [637, 10] width 5 height 5
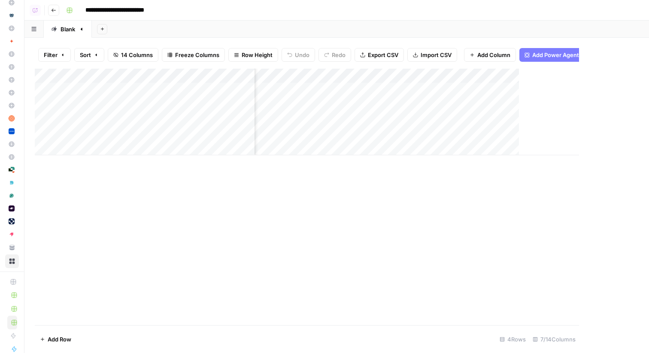
scroll to position [0, 313]
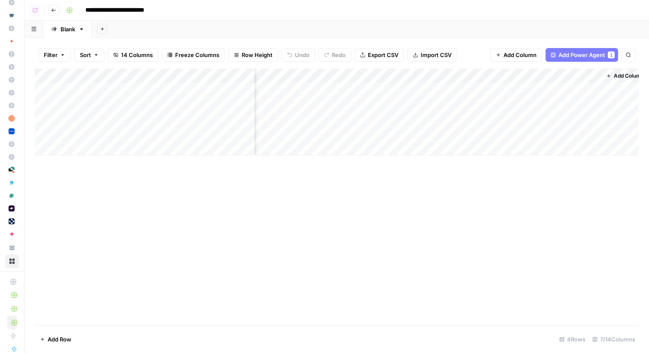
click at [472, 32] on div "Add Sheet" at bounding box center [370, 29] width 557 height 17
click at [54, 9] on icon "button" at bounding box center [53, 10] width 5 height 5
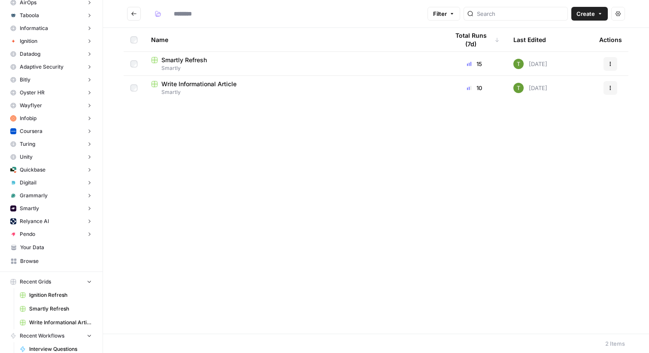
type input "*******"
click at [174, 61] on span "Smartly Refresh" at bounding box center [183, 60] width 45 height 9
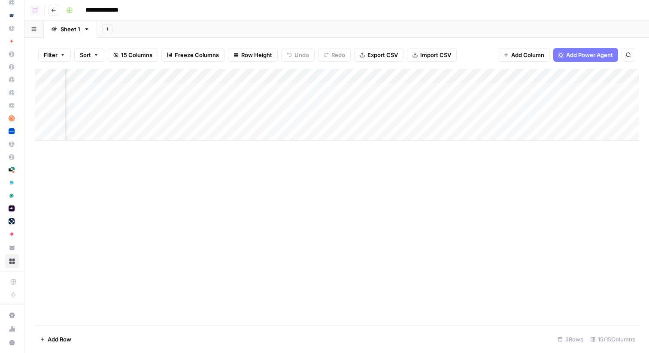
scroll to position [0, 313]
click at [476, 104] on div "Add Column" at bounding box center [337, 105] width 604 height 72
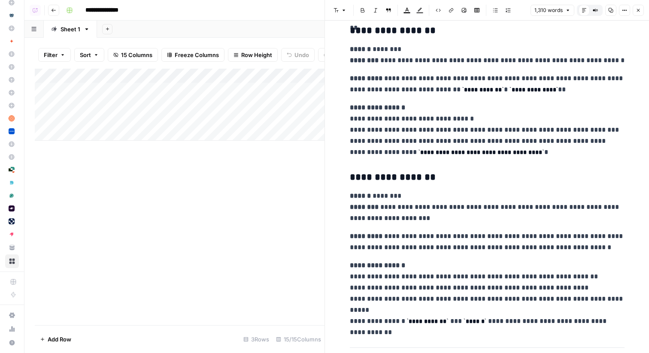
scroll to position [2353, 0]
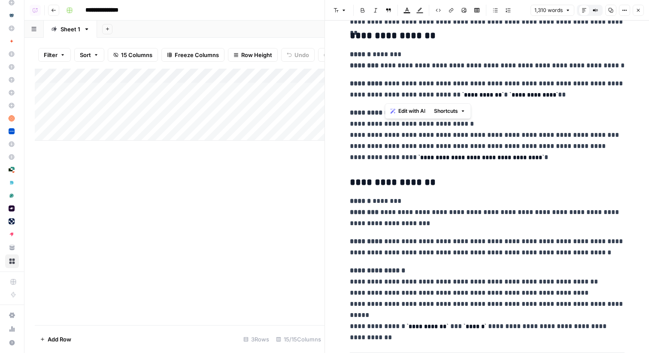
drag, startPoint x: 383, startPoint y: 84, endPoint x: 487, endPoint y: 91, distance: 104.5
click at [487, 91] on p "**********" at bounding box center [487, 89] width 275 height 22
click at [438, 84] on p "**********" at bounding box center [487, 89] width 275 height 22
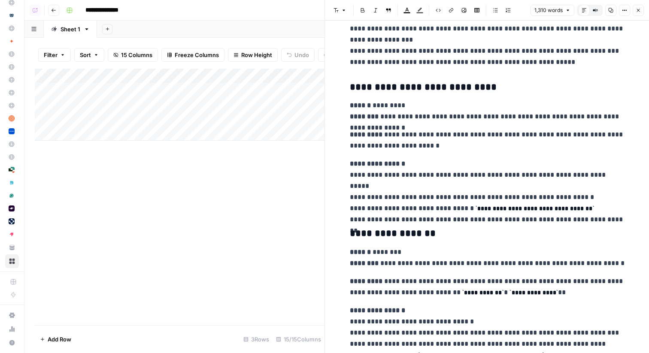
scroll to position [2154, 0]
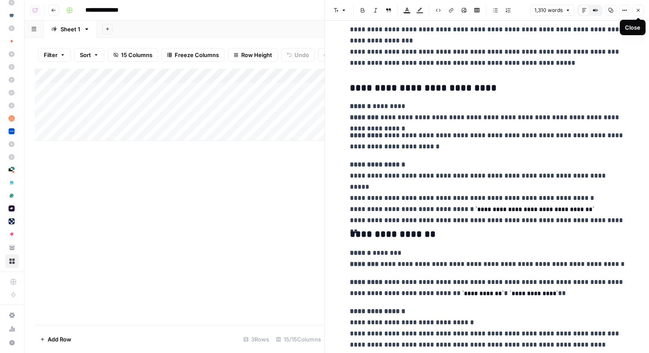
click at [638, 8] on icon "button" at bounding box center [637, 10] width 5 height 5
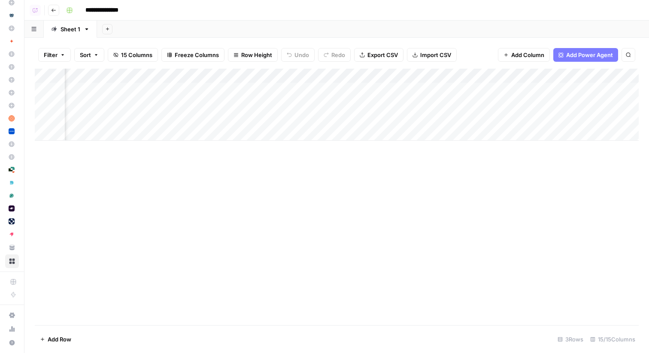
scroll to position [0, 748]
click at [429, 91] on div "Add Column" at bounding box center [337, 105] width 604 height 72
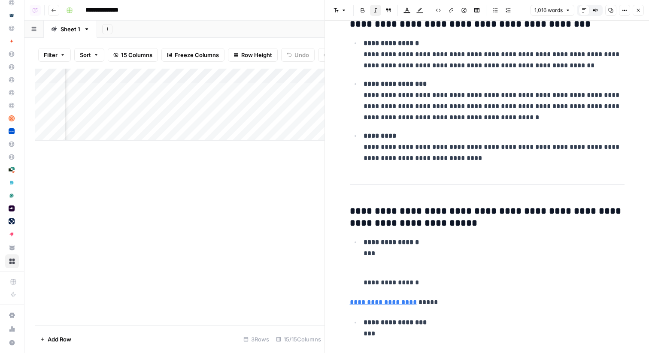
scroll to position [1079, 0]
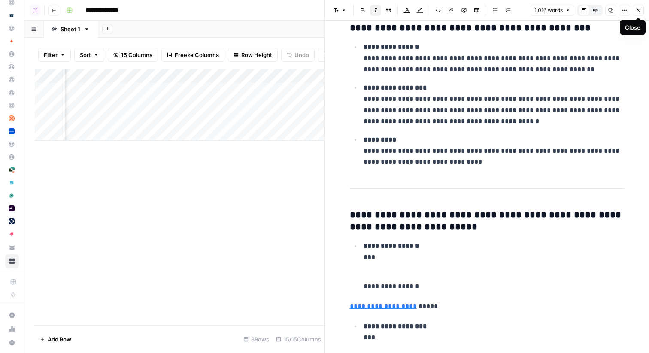
click at [639, 10] on icon "button" at bounding box center [637, 10] width 5 height 5
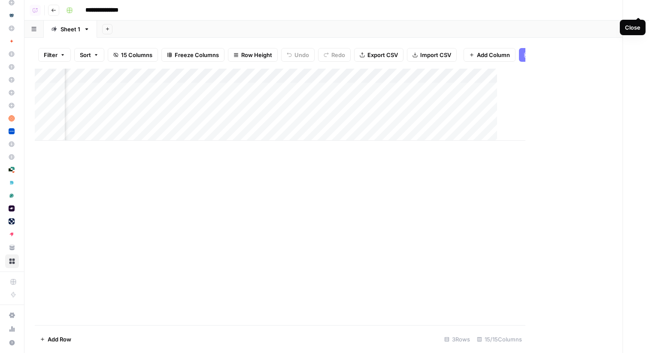
scroll to position [0, 738]
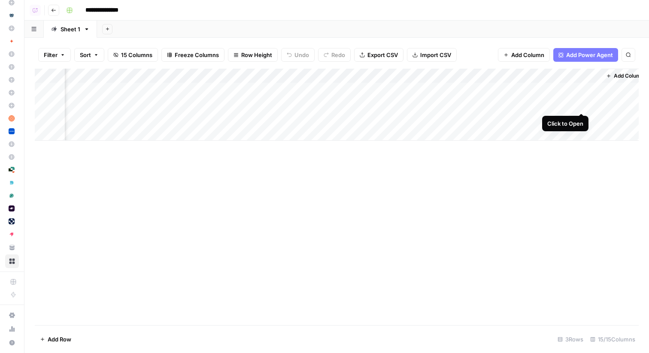
click at [582, 104] on div "Add Column" at bounding box center [337, 105] width 604 height 72
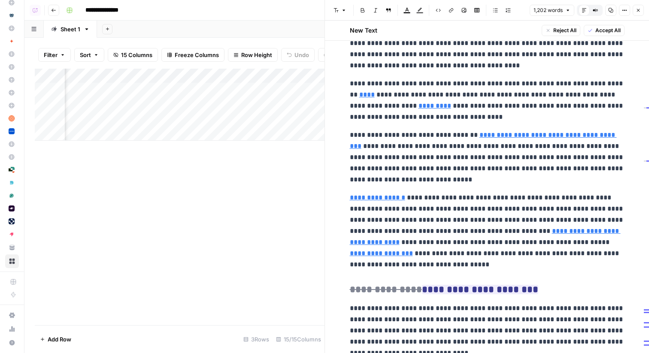
scroll to position [827, 0]
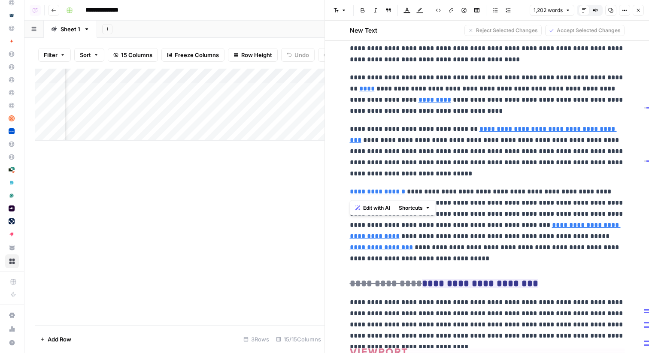
drag, startPoint x: 378, startPoint y: 148, endPoint x: 550, endPoint y: 184, distance: 175.6
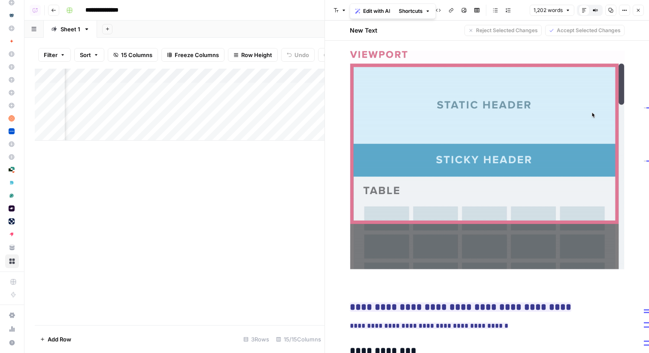
scroll to position [1559, 0]
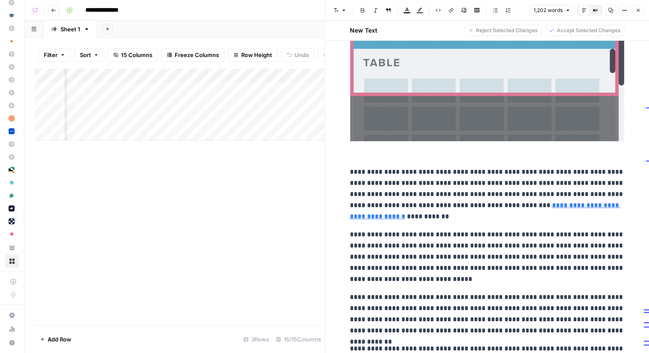
click at [640, 11] on icon "button" at bounding box center [637, 10] width 5 height 5
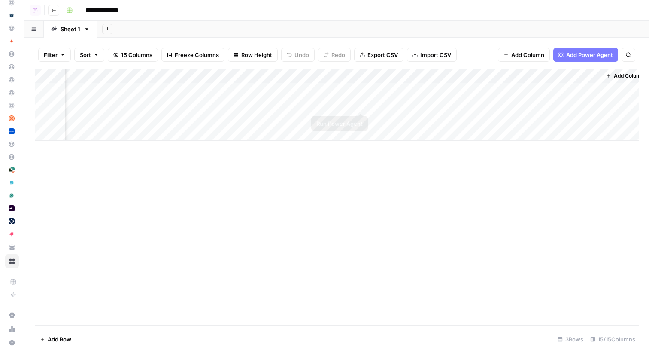
scroll to position [0, 748]
click at [626, 75] on span "Add Column" at bounding box center [619, 76] width 30 height 8
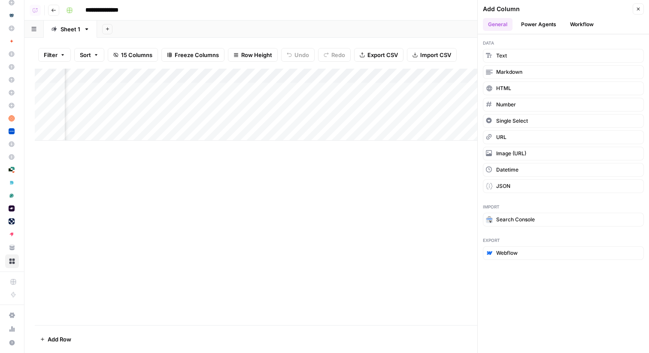
click at [537, 27] on button "Power Agents" at bounding box center [538, 24] width 45 height 13
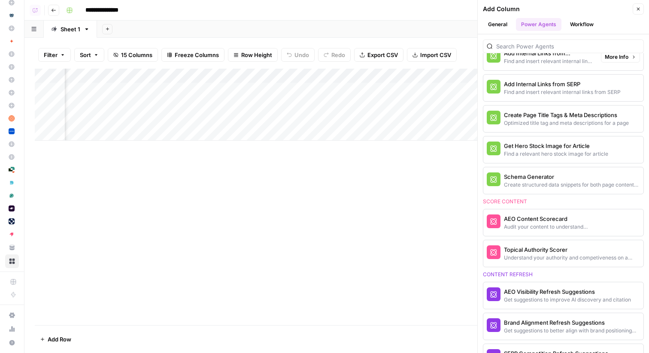
scroll to position [285, 0]
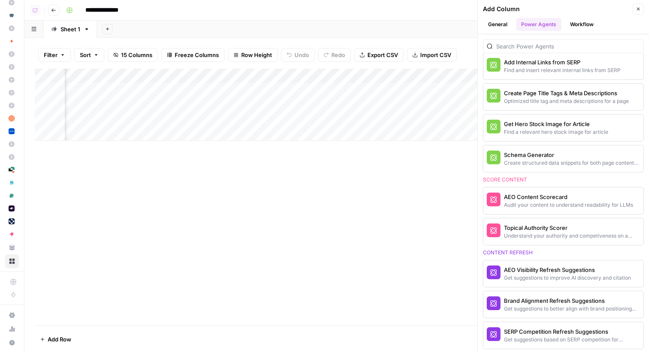
click at [638, 10] on icon "button" at bounding box center [637, 8] width 5 height 5
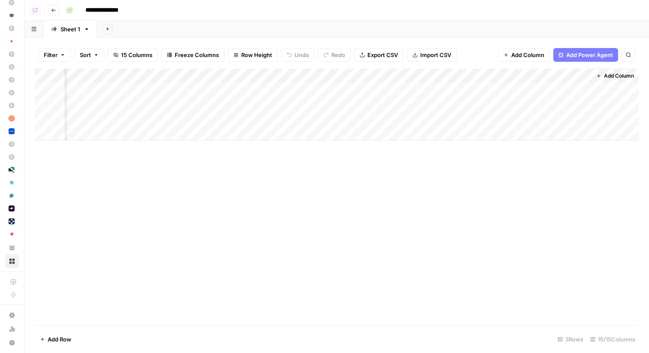
click at [267, 29] on div "Add Sheet" at bounding box center [373, 29] width 552 height 17
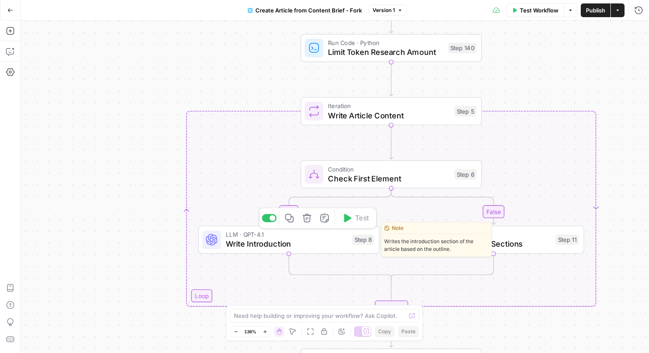
click at [251, 247] on span "Write Introduction" at bounding box center [286, 244] width 121 height 12
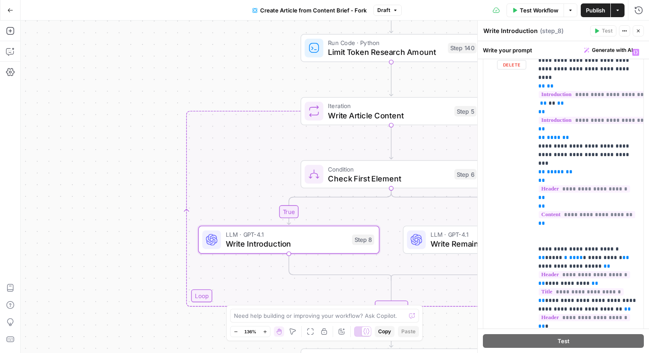
scroll to position [708, 0]
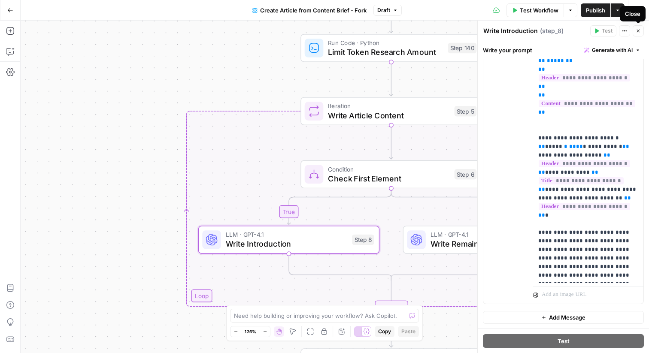
click at [639, 30] on icon "button" at bounding box center [638, 31] width 3 height 3
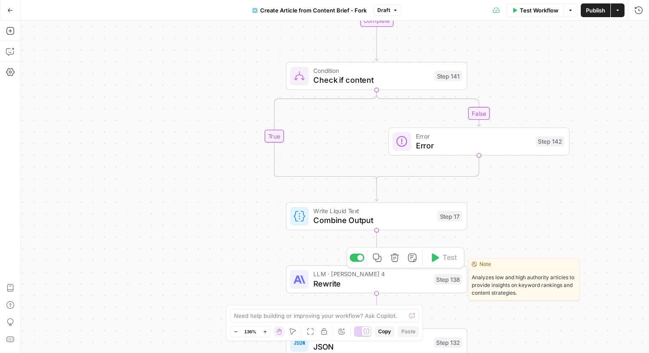
click at [325, 280] on span "Rewrite" at bounding box center [371, 284] width 116 height 12
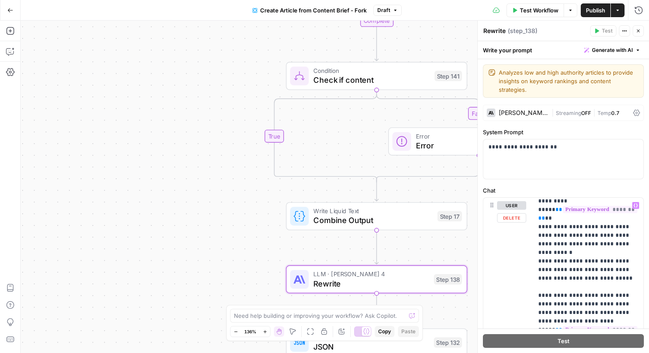
scroll to position [870, 0]
